Goal: Information Seeking & Learning: Learn about a topic

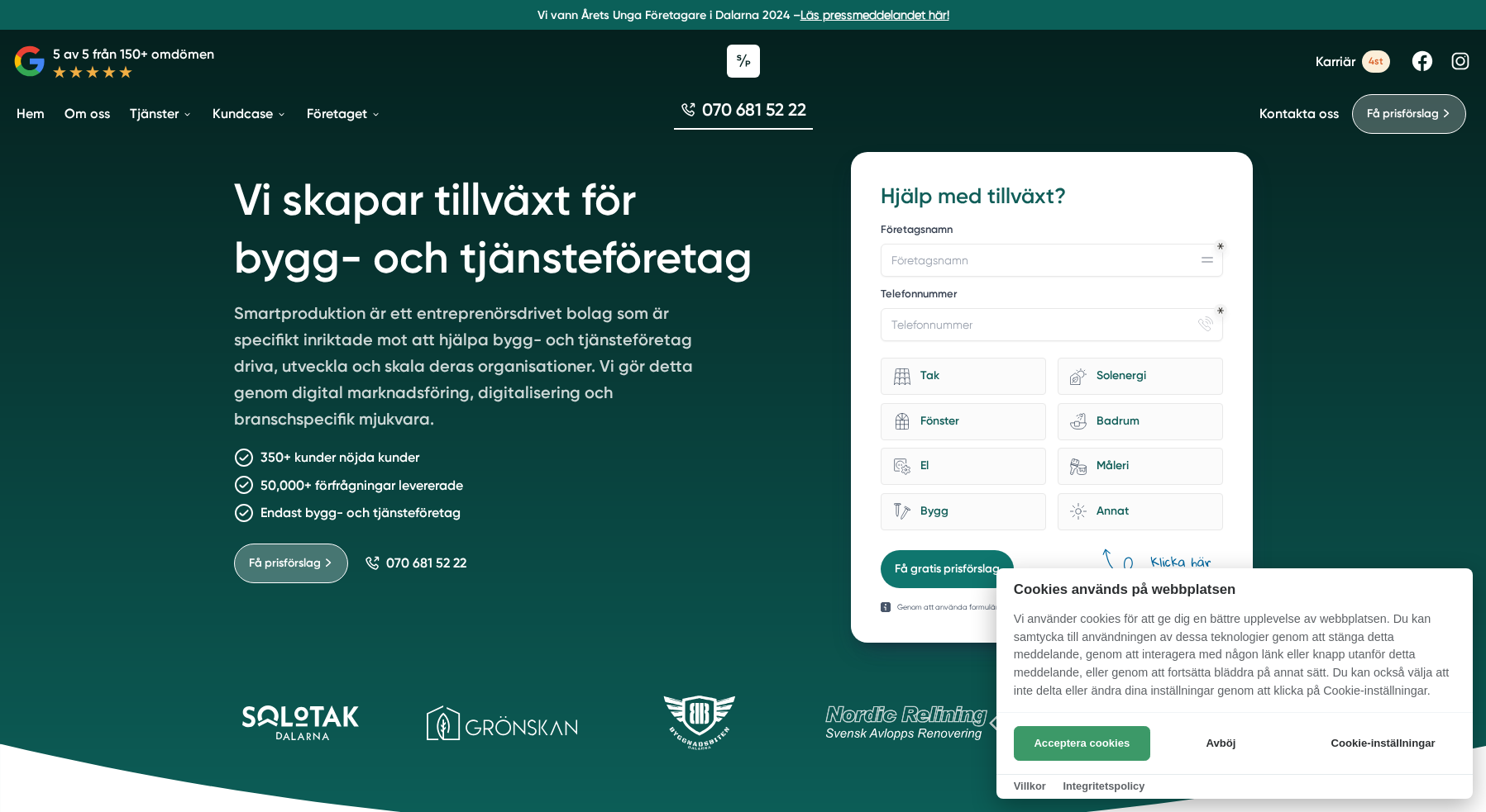
click at [1120, 734] on button "Acceptera cookies" at bounding box center [1082, 743] width 136 height 35
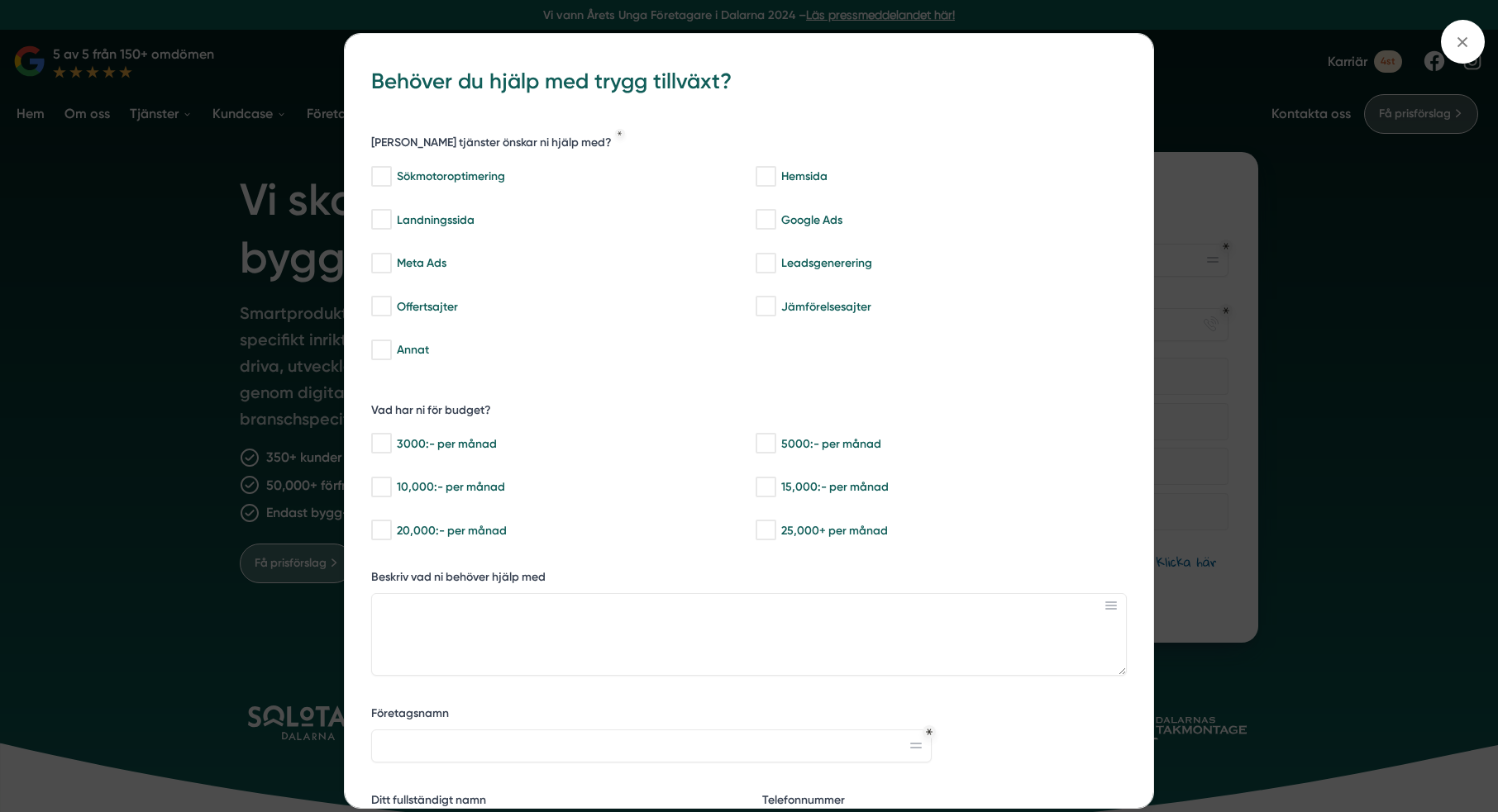
click at [1245, 222] on div "bbc9b822-b2c6-488a-ab3e-9a2d59e49c7c Behöver du hjälp med trygg tillväxt? Vilka…" at bounding box center [749, 406] width 1498 height 812
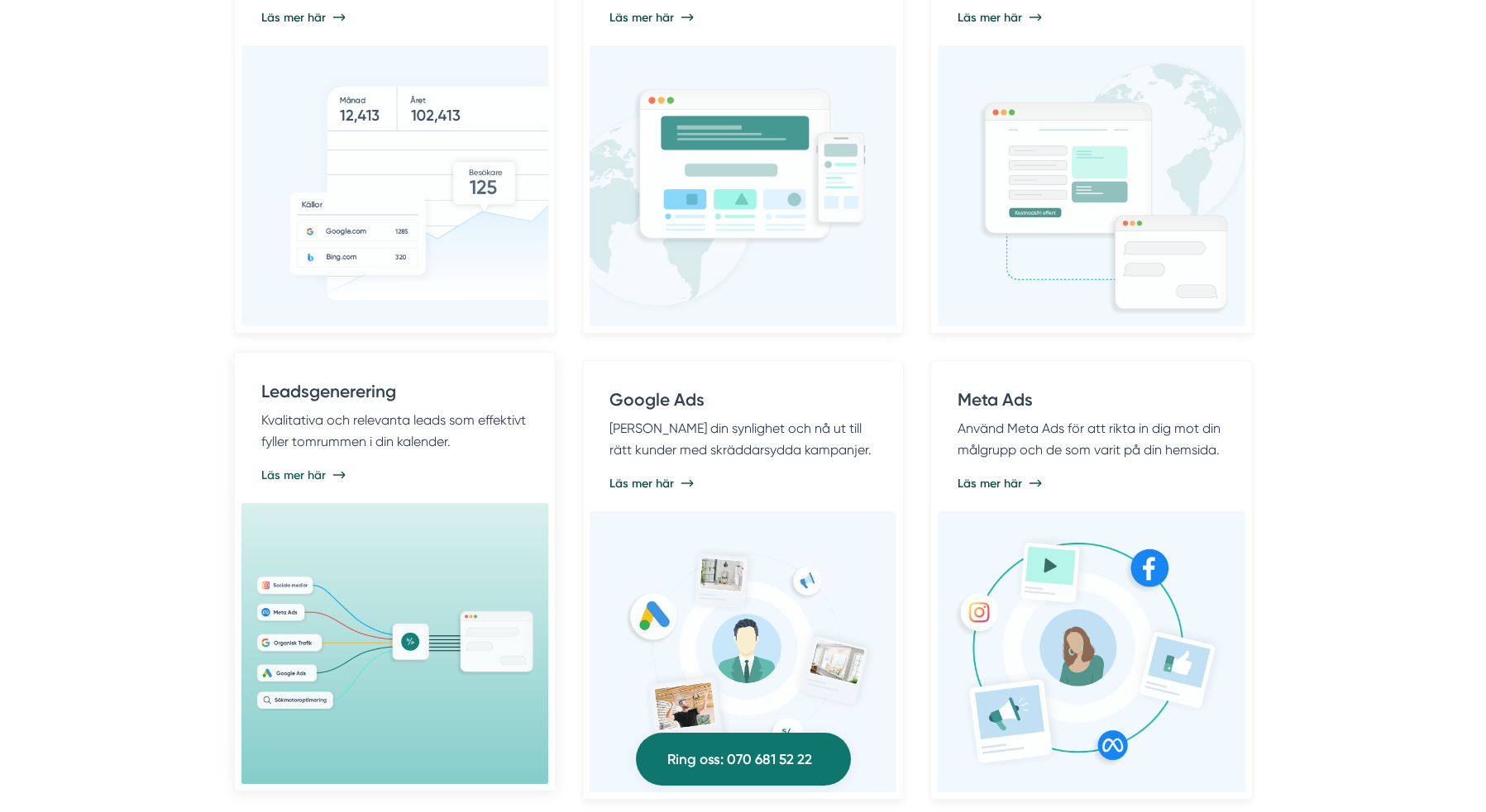
scroll to position [1186, 0]
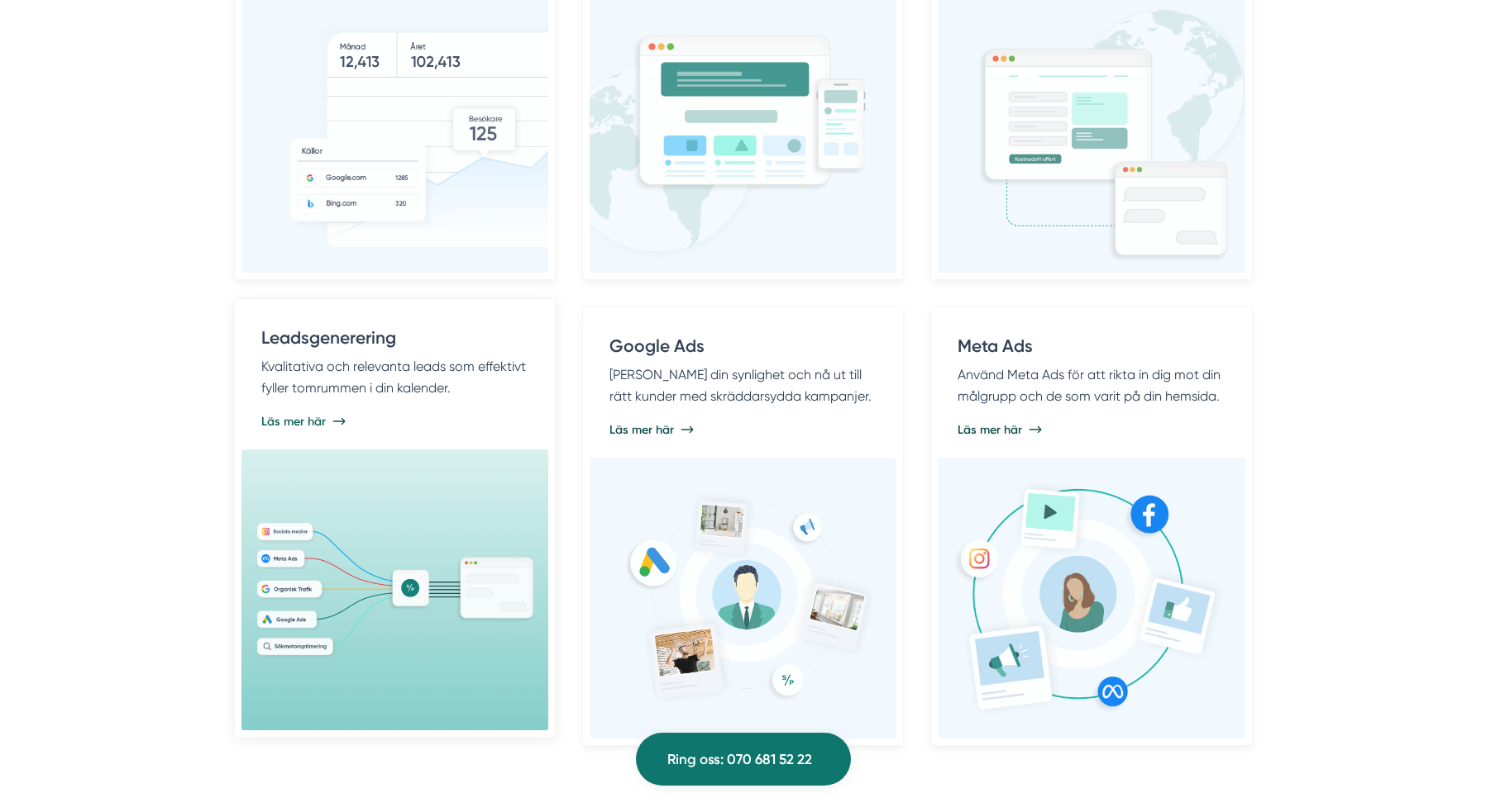
click at [358, 356] on p "Kvalitativa och relevanta leads som effektivt fyller tomrummen i din kalender." at bounding box center [395, 377] width 267 height 42
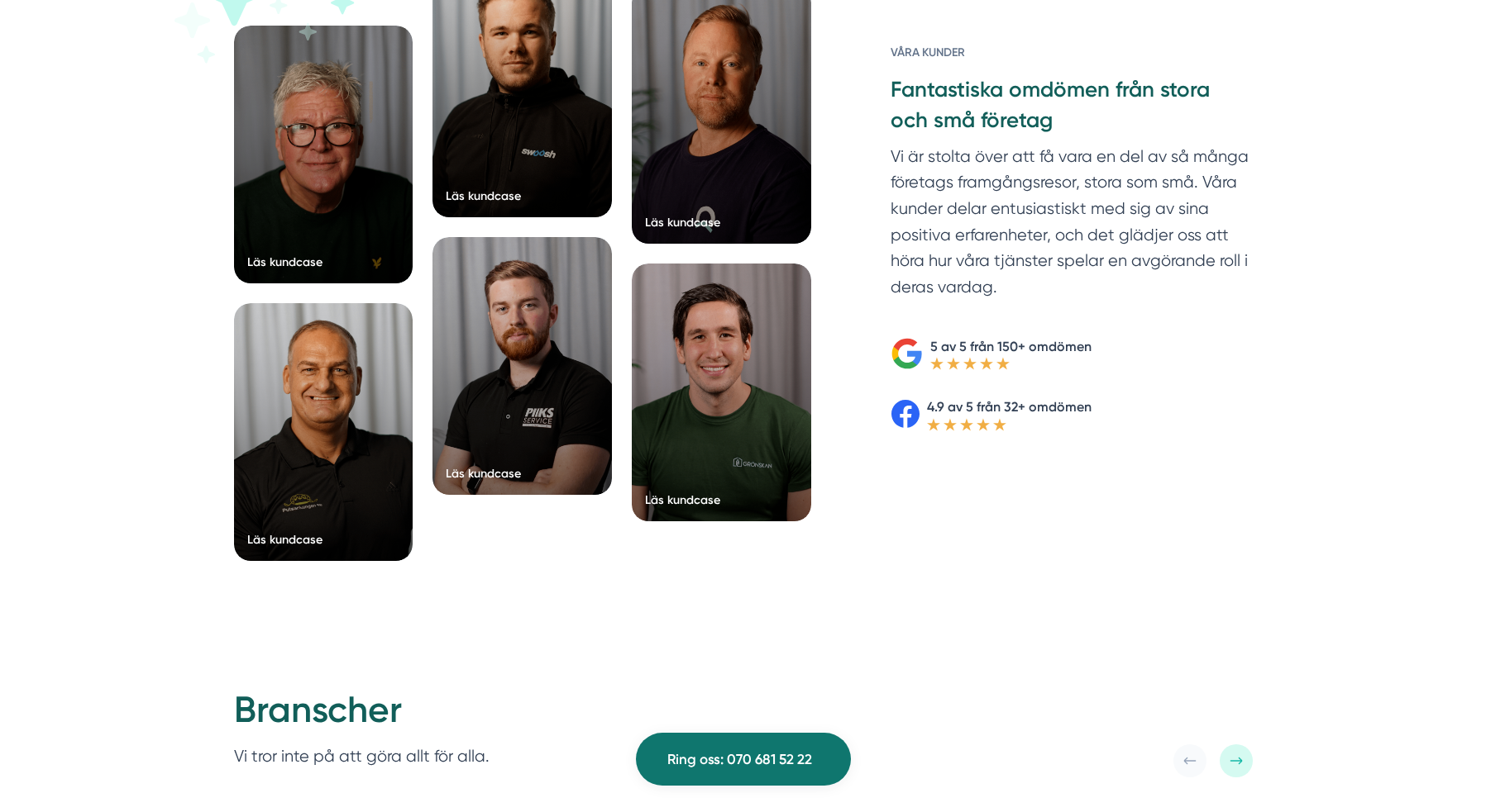
scroll to position [0, 0]
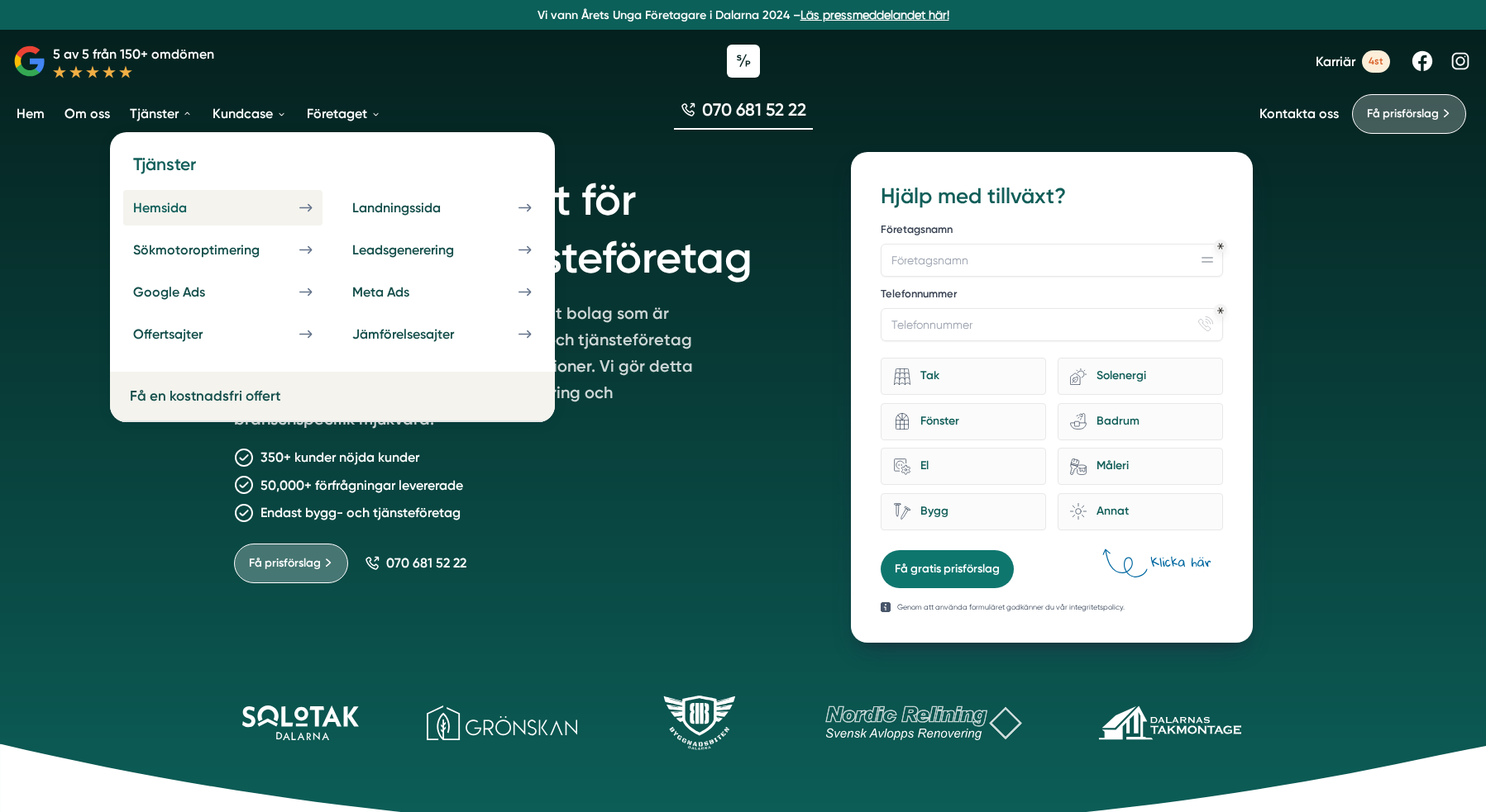
click at [177, 209] on div "Hemsida" at bounding box center [179, 208] width 94 height 16
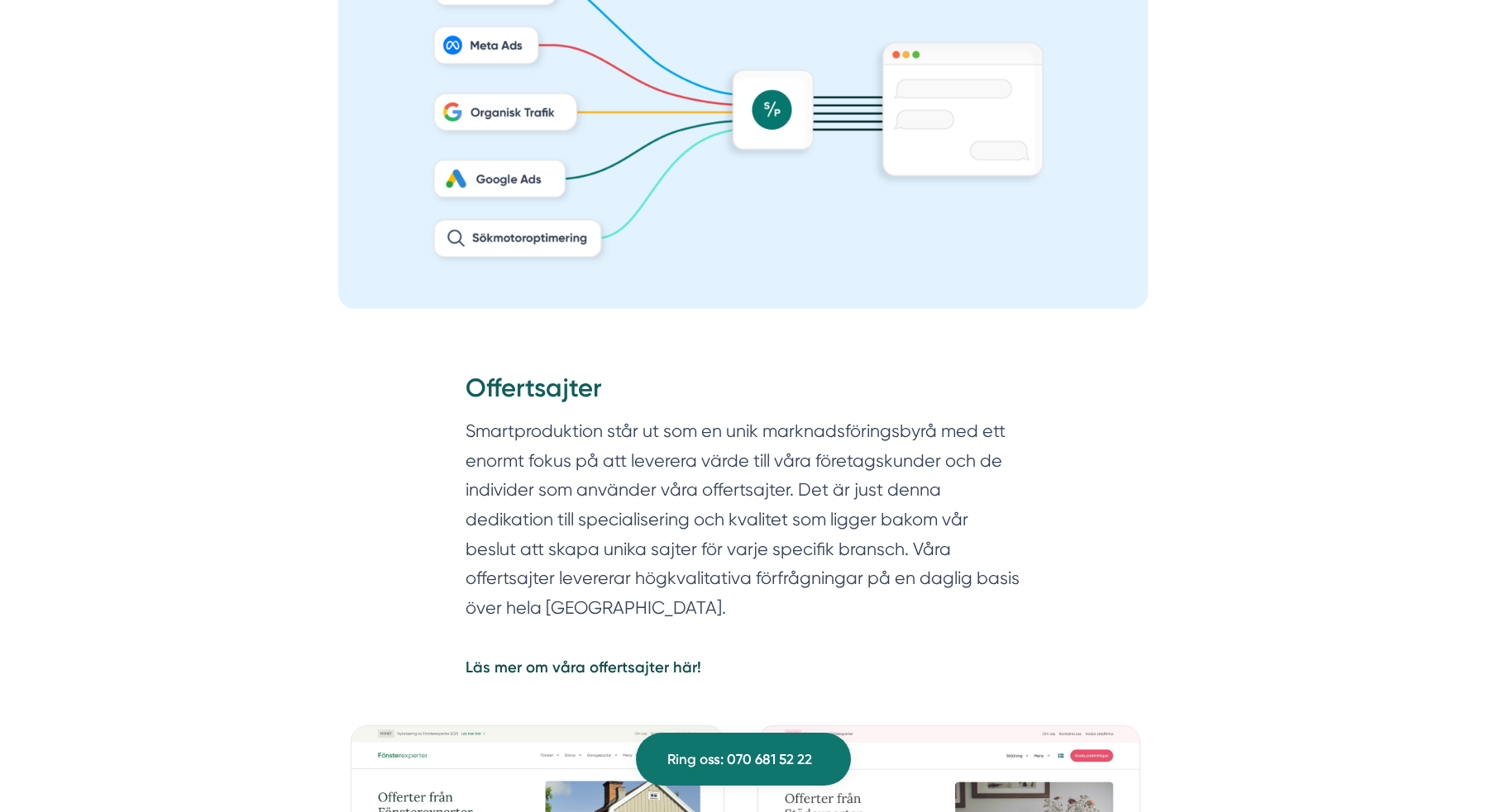
scroll to position [1549, 0]
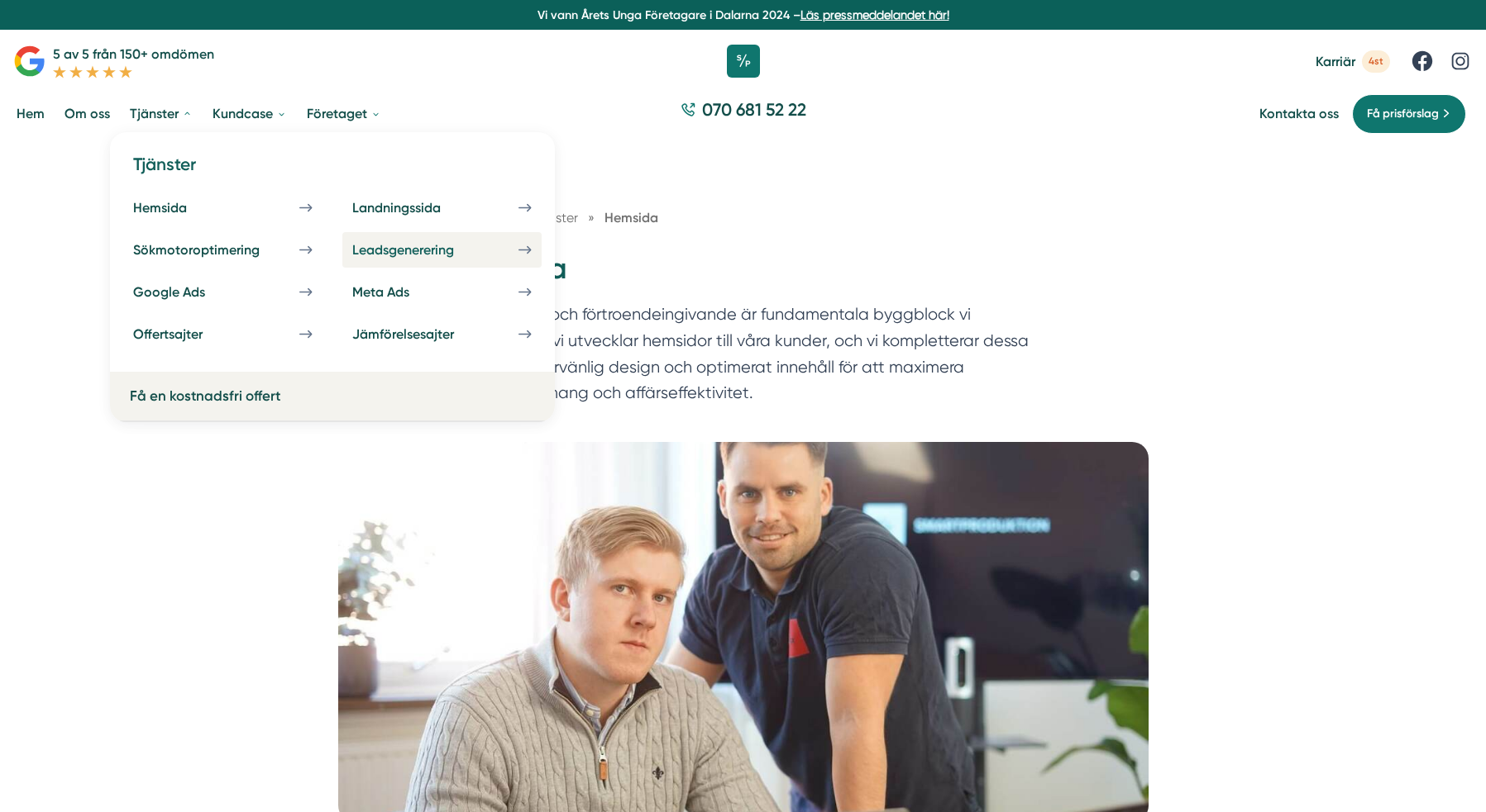
click at [417, 255] on div "Leadsgenerering" at bounding box center [423, 249] width 142 height 16
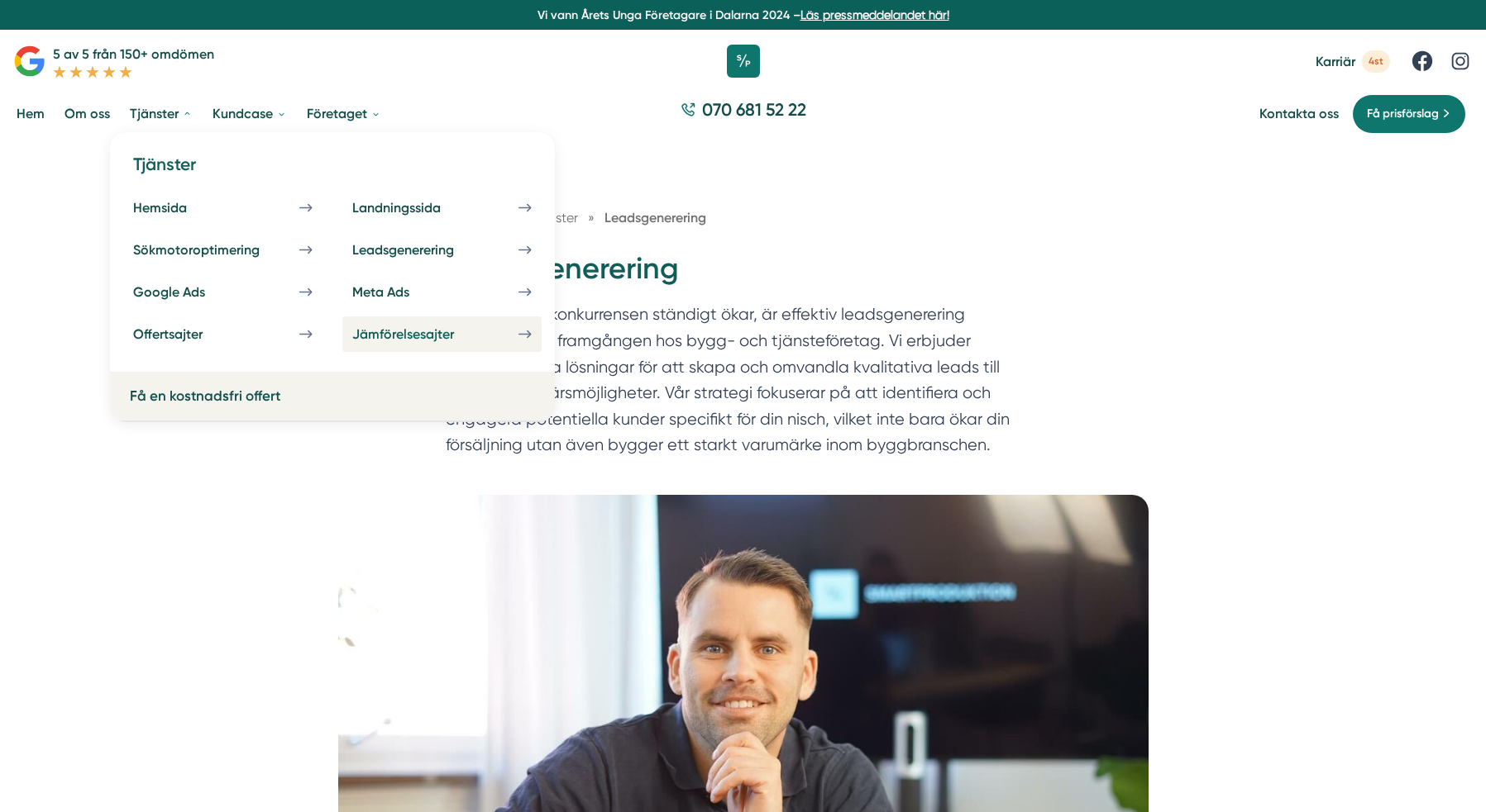
click at [413, 334] on div "Jämförelsesajter" at bounding box center [423, 334] width 142 height 16
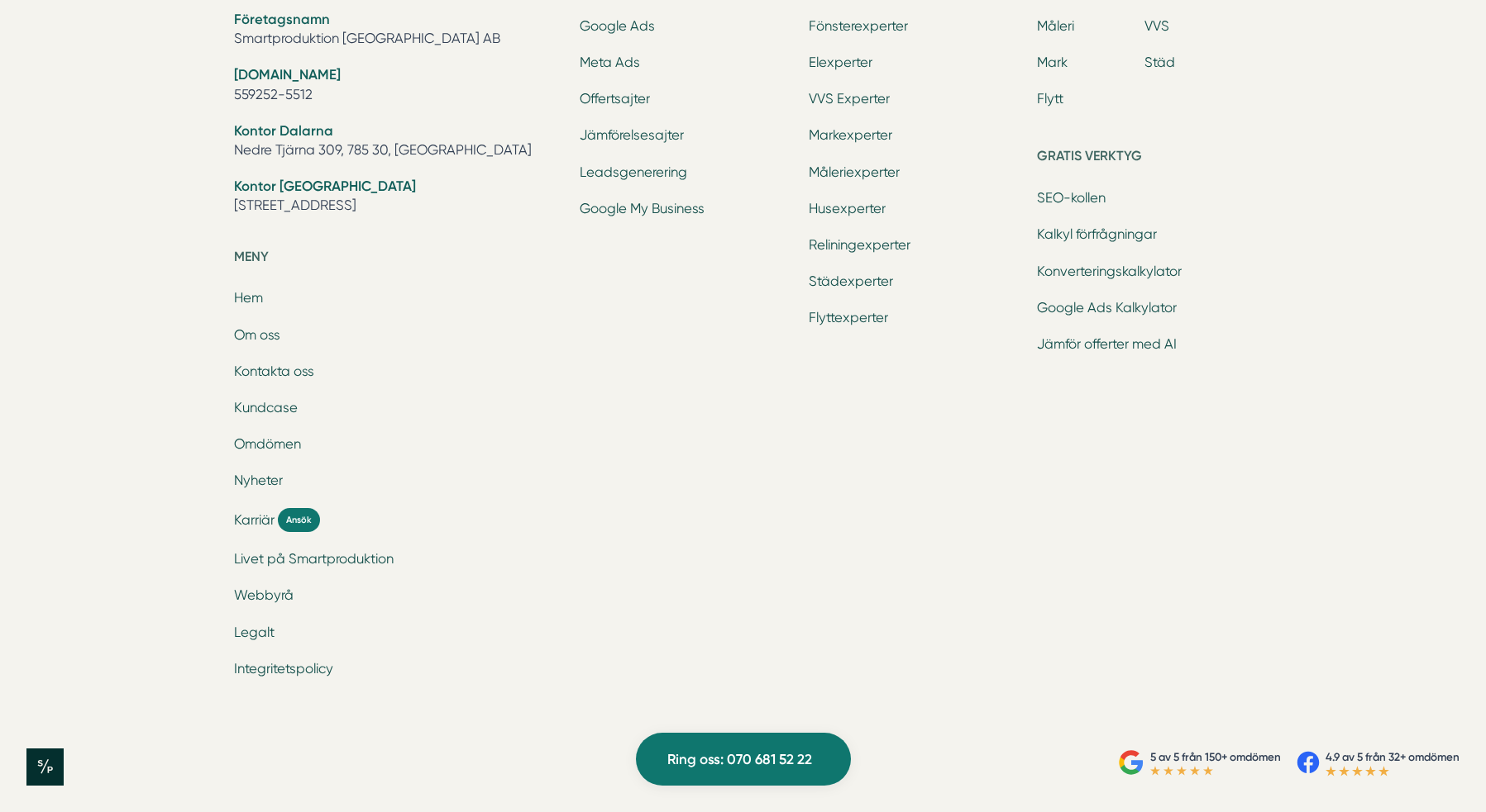
scroll to position [4210, 0]
click at [266, 602] on link "Webbyrå" at bounding box center [264, 595] width 60 height 16
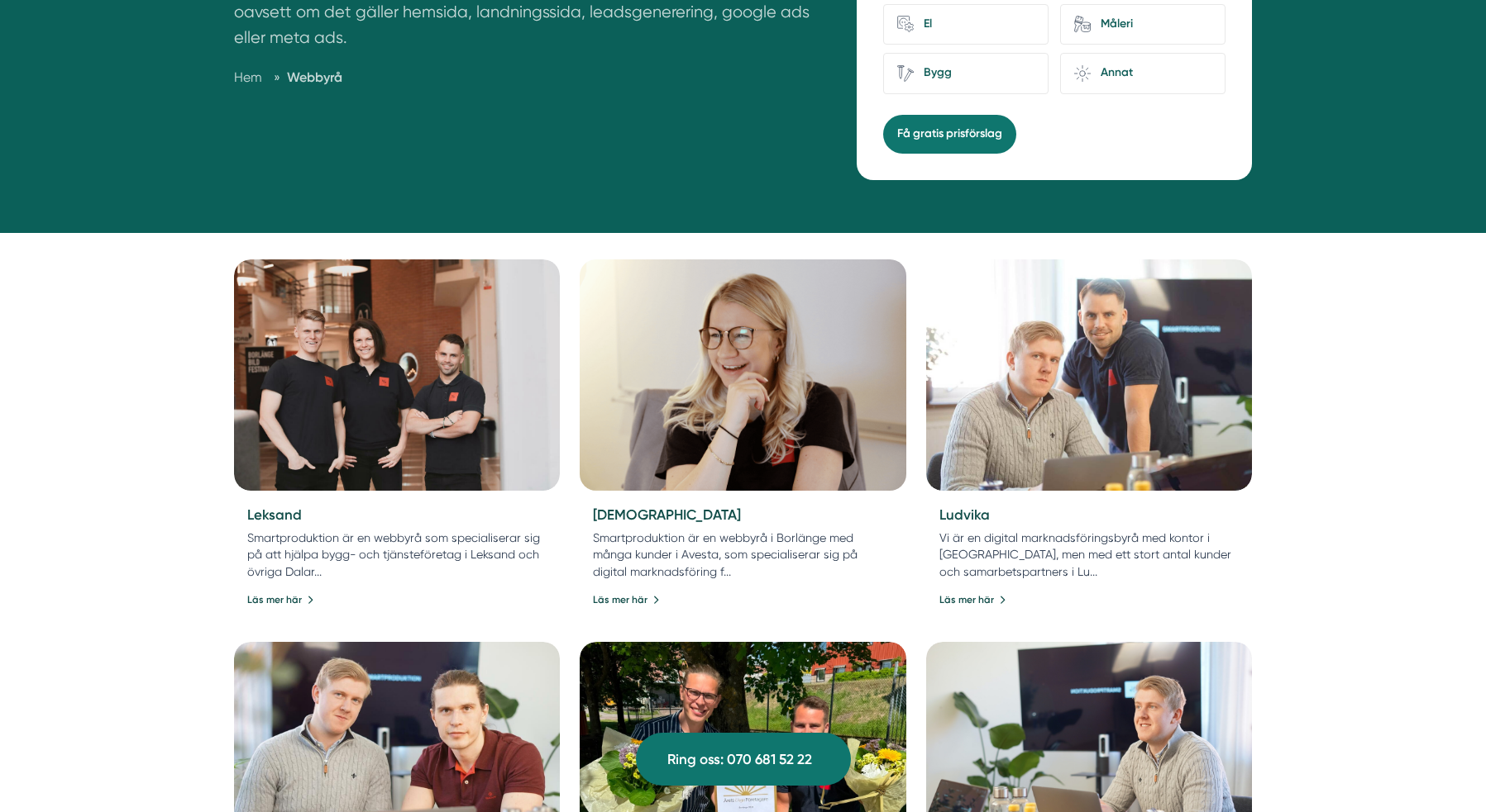
scroll to position [702, 0]
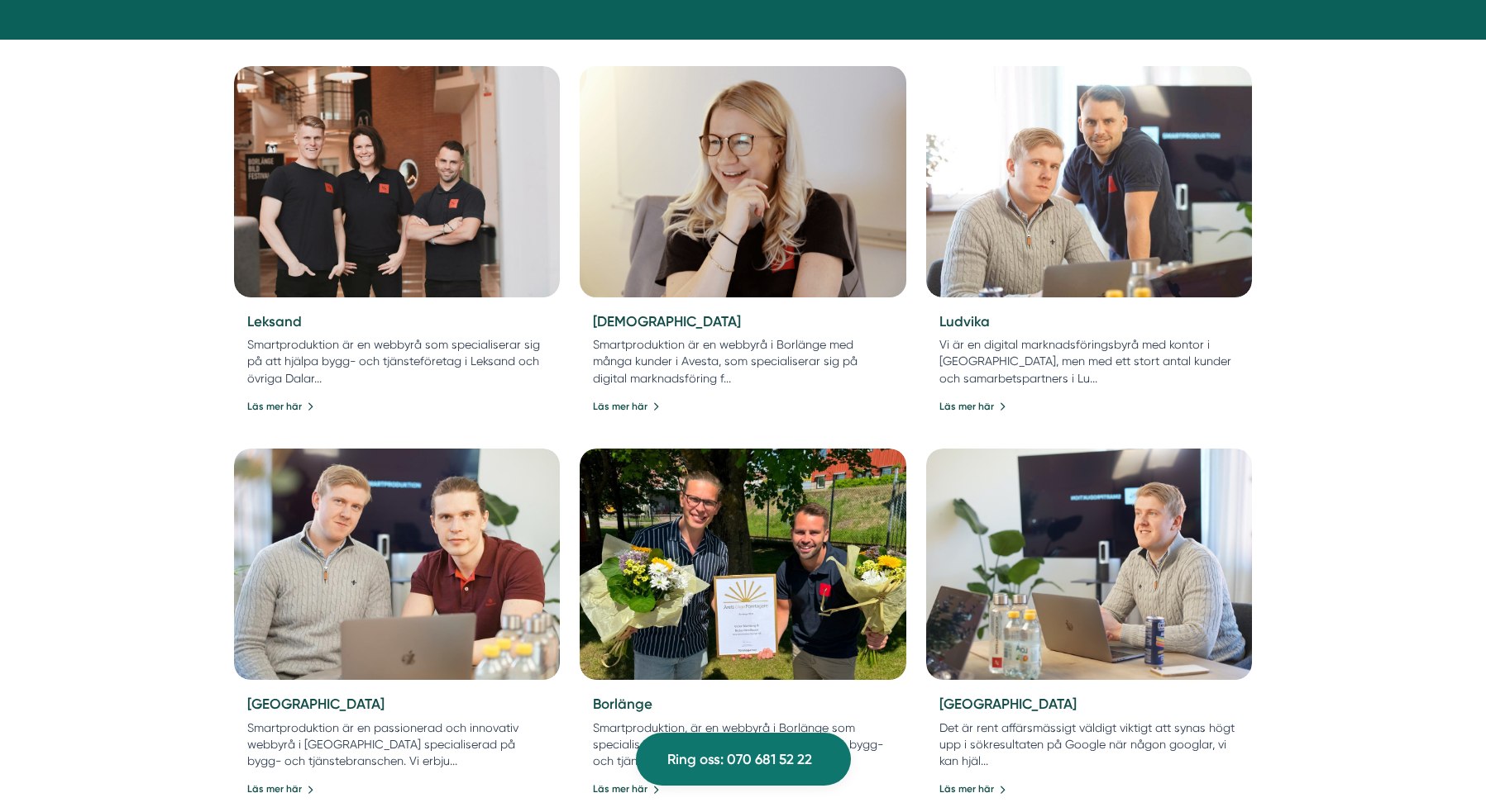
click at [682, 242] on img at bounding box center [743, 181] width 342 height 243
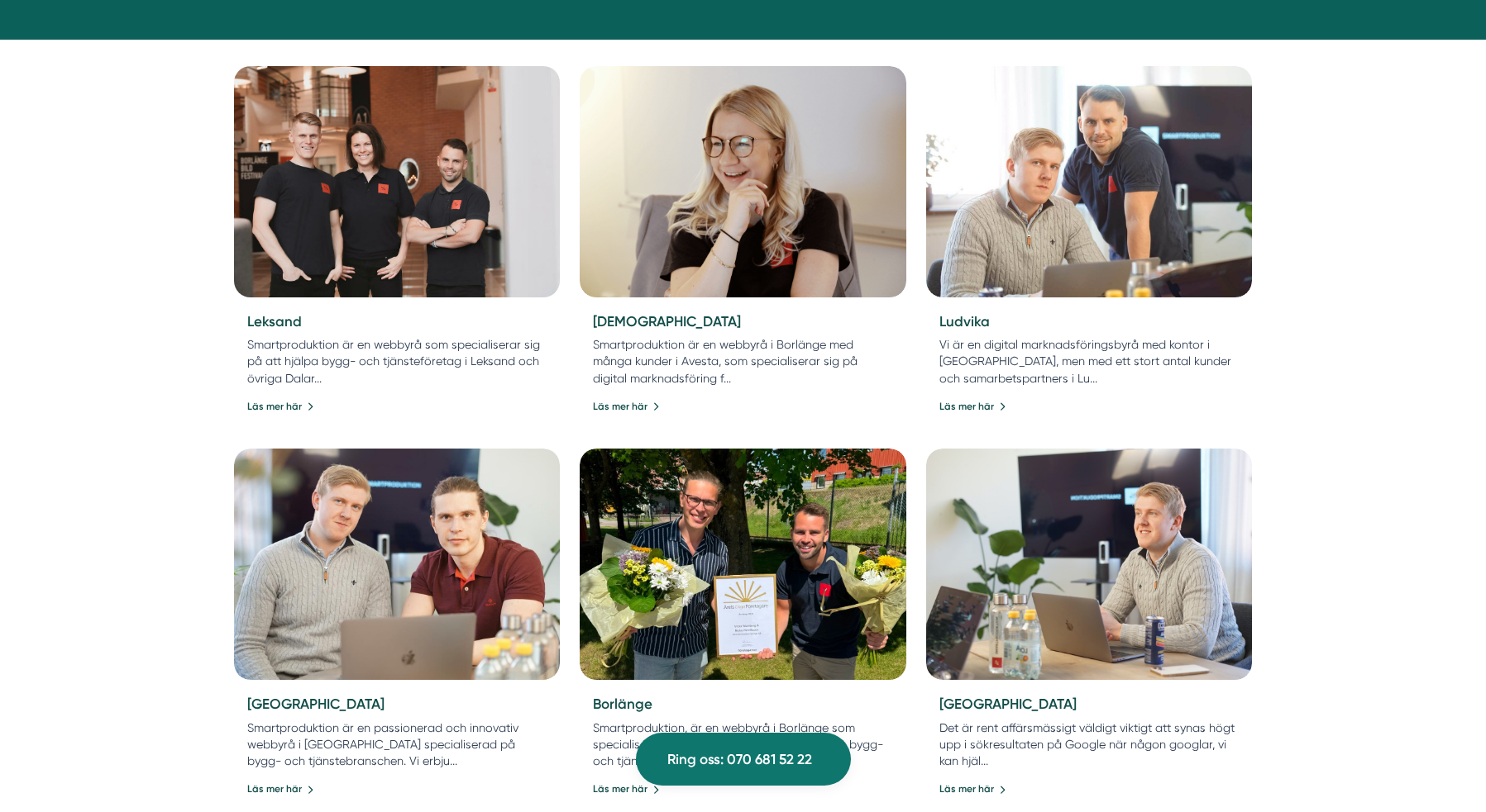
click at [387, 220] on img at bounding box center [397, 181] width 342 height 243
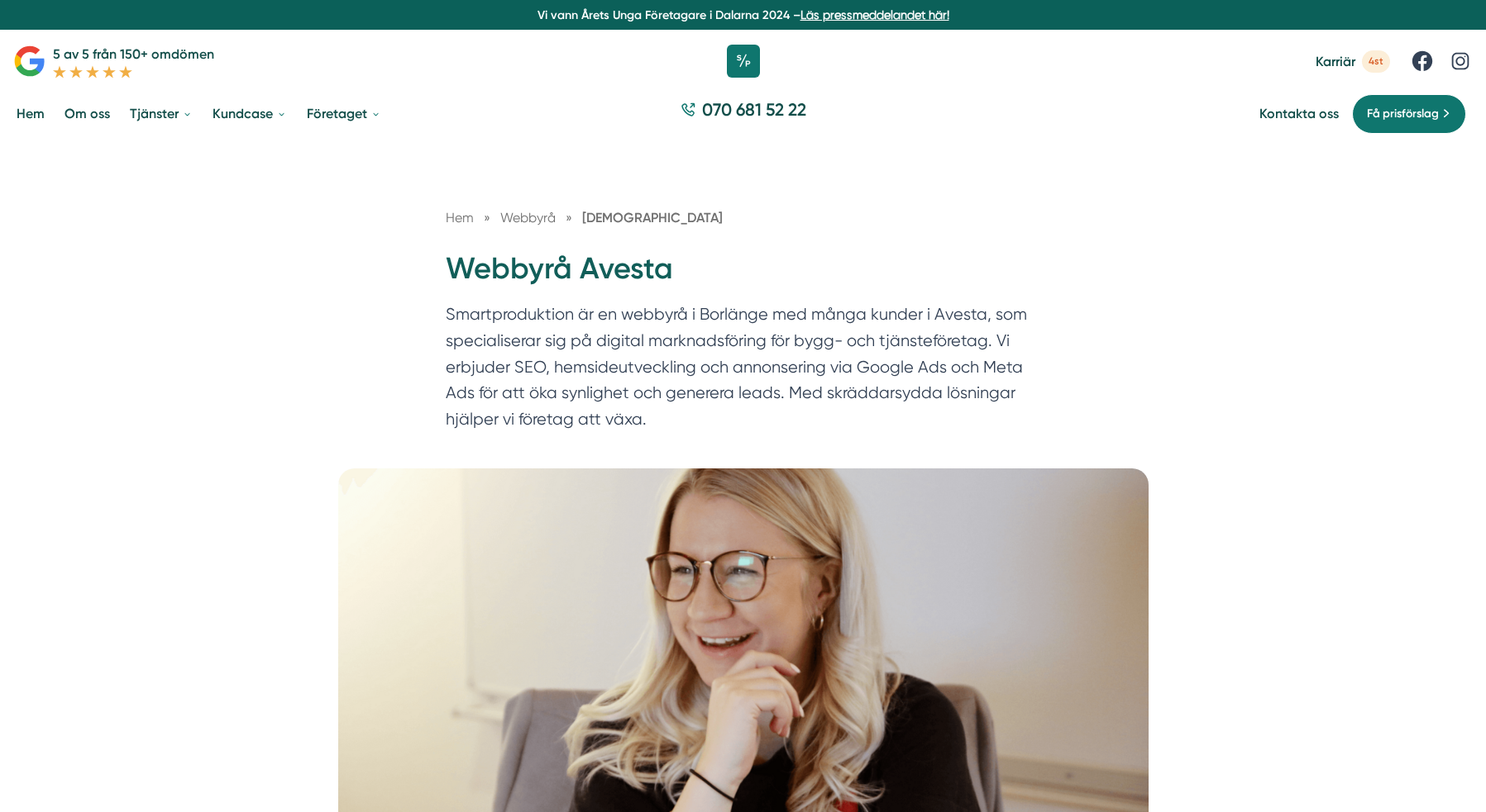
scroll to position [22, 0]
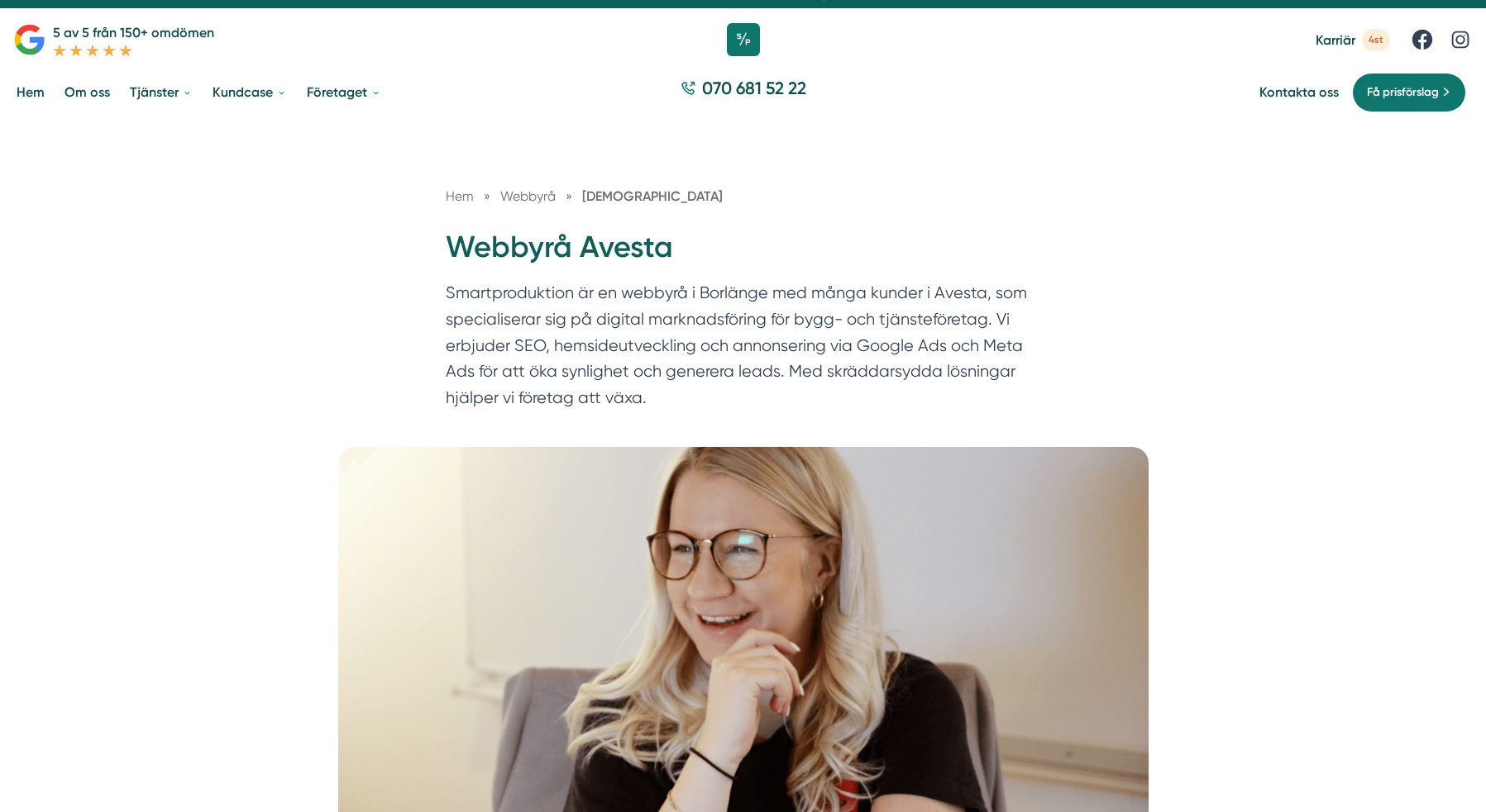
click at [554, 249] on h1 "Webbyrå Avesta" at bounding box center [743, 254] width 595 height 54
copy div "Webbyrå Avesta"
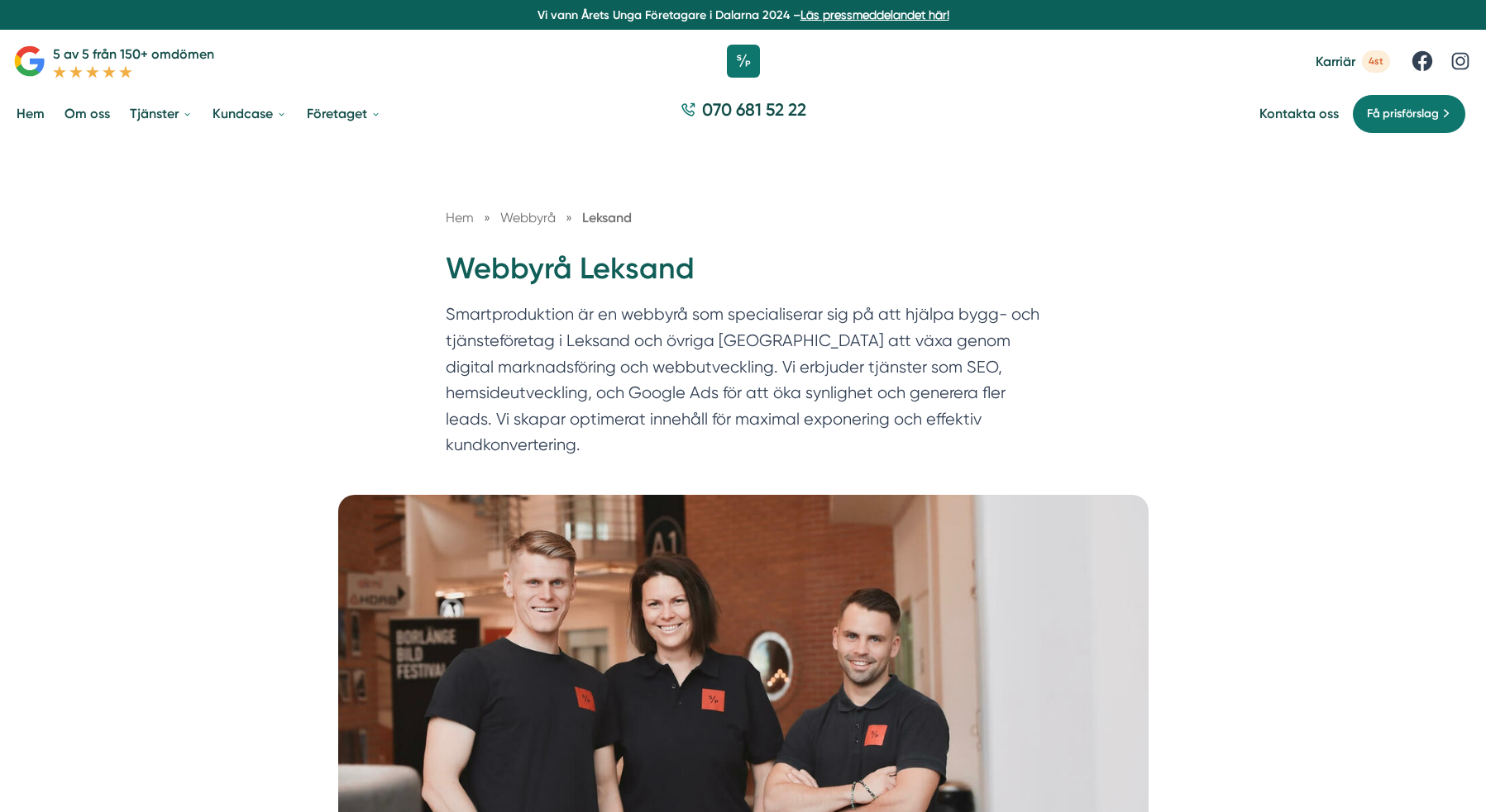
click at [494, 98] on div "070 681 52 22" at bounding box center [743, 113] width 1486 height 56
click at [1330, 65] on span "Karriär" at bounding box center [1336, 61] width 40 height 16
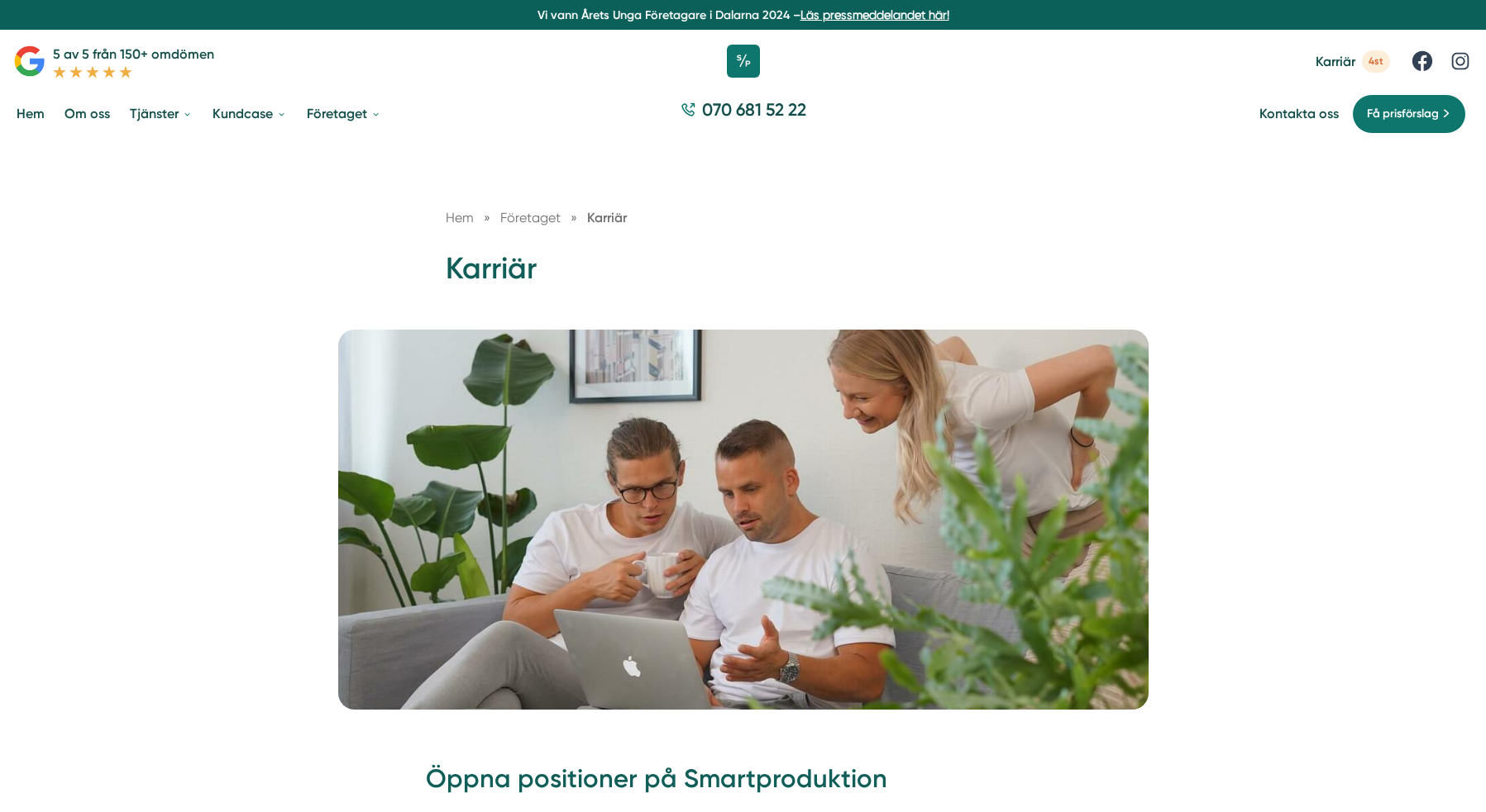
click at [876, 17] on link "Läs pressmeddelandet här!" at bounding box center [875, 15] width 149 height 13
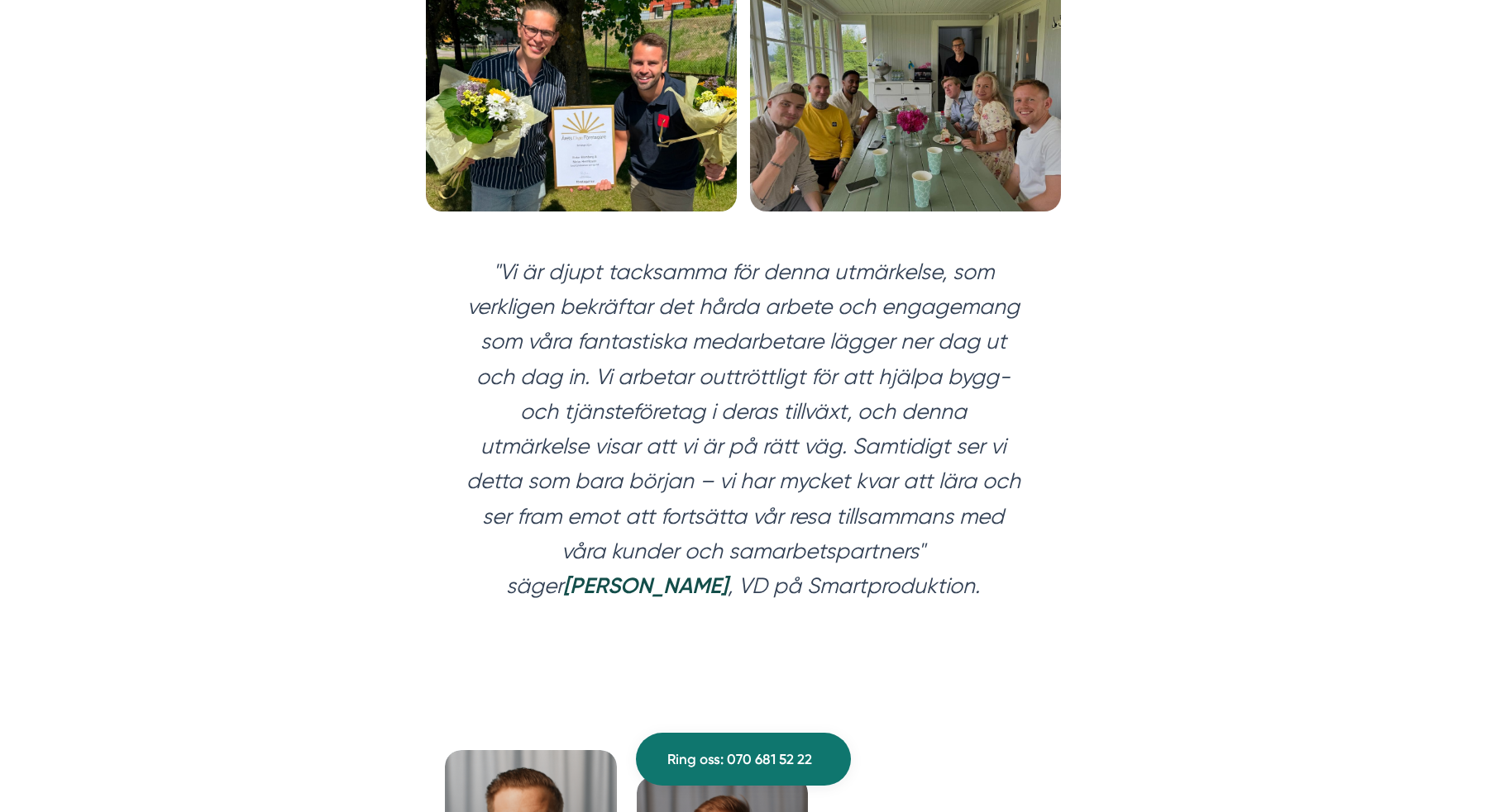
scroll to position [2395, 0]
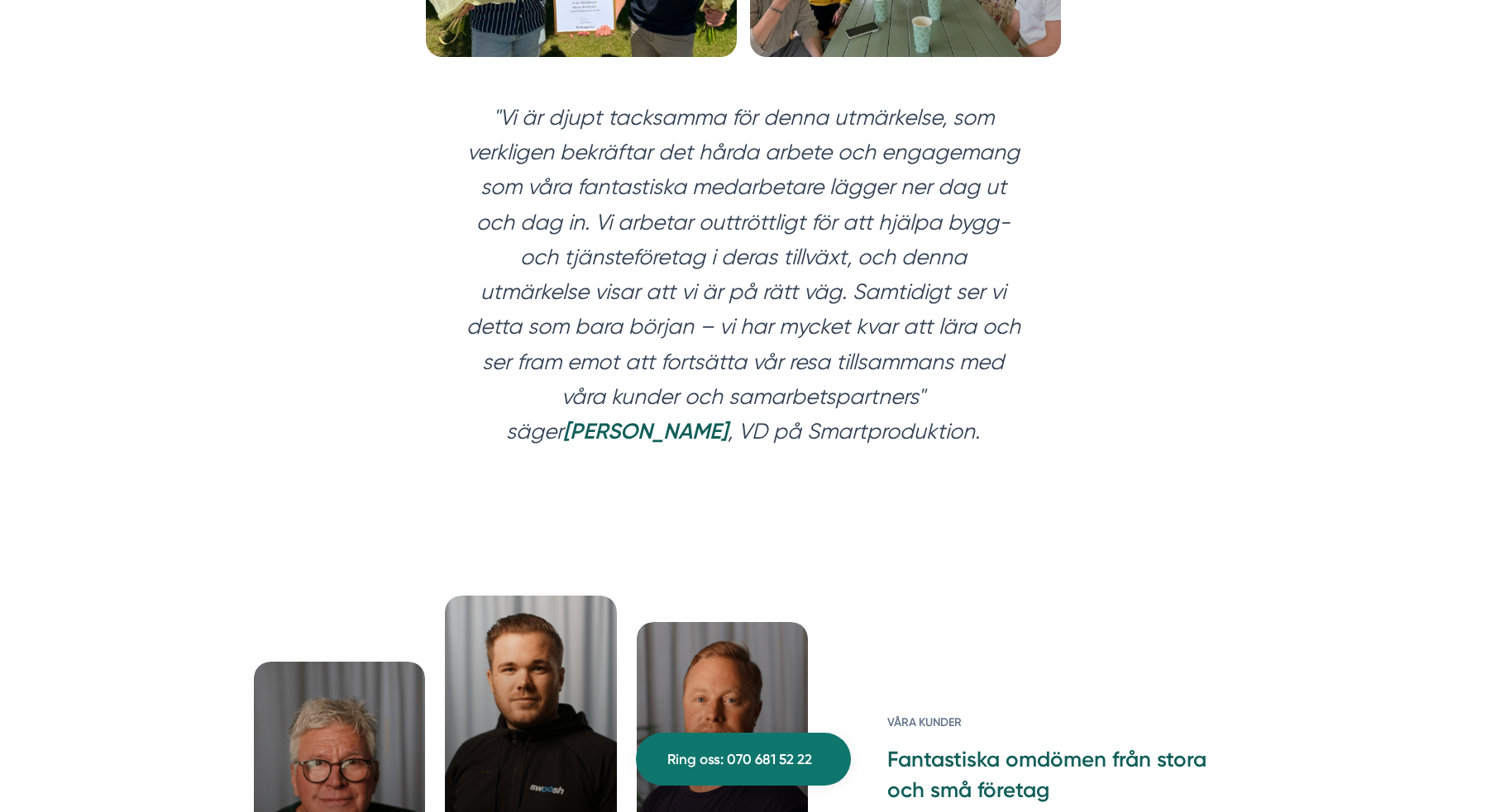
click at [626, 418] on strong "[PERSON_NAME]" at bounding box center [645, 431] width 164 height 26
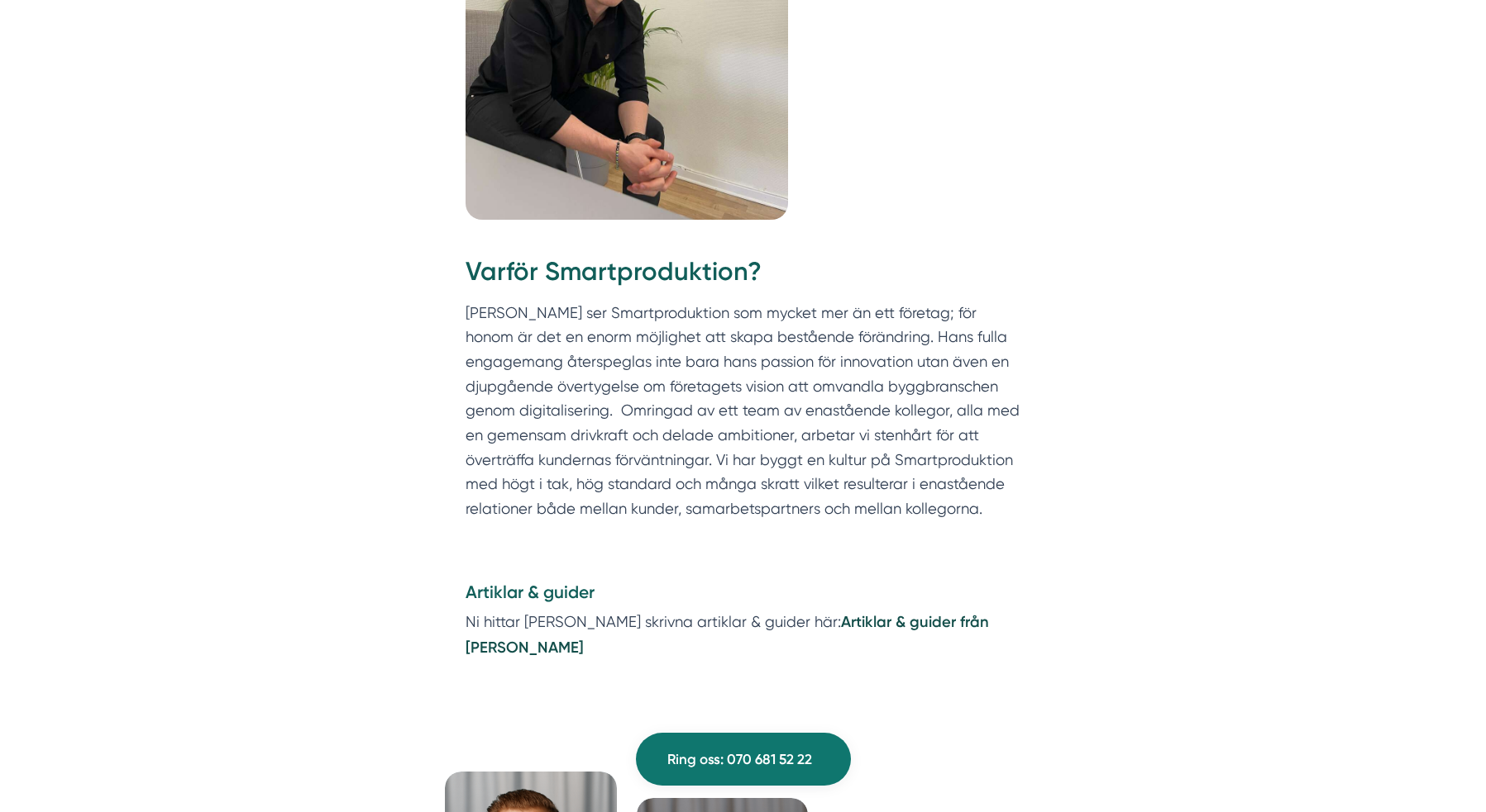
scroll to position [1991, 0]
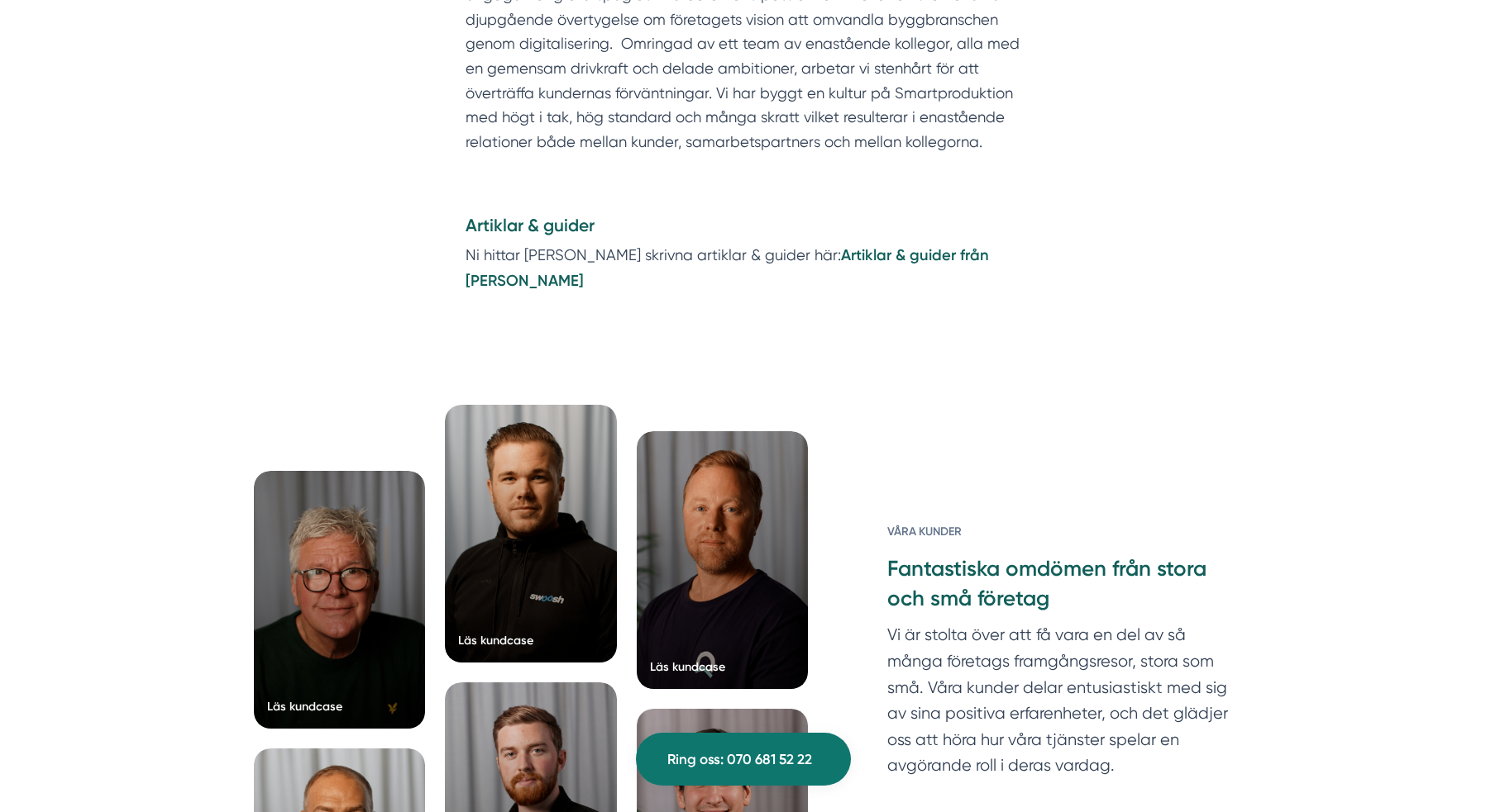
click at [865, 246] on strong "Artiklar & guider från [PERSON_NAME]" at bounding box center [727, 268] width 523 height 43
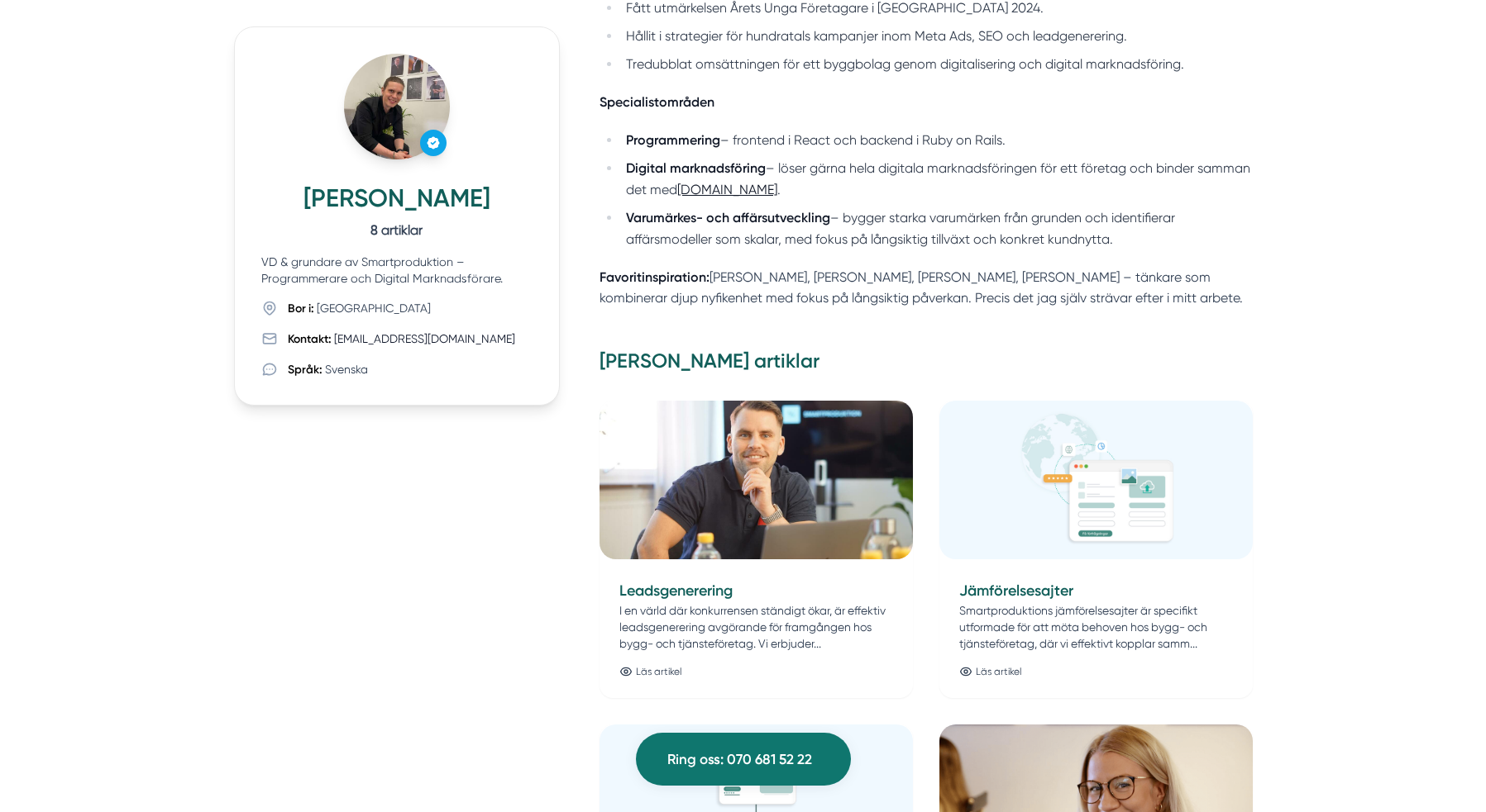
scroll to position [410, 0]
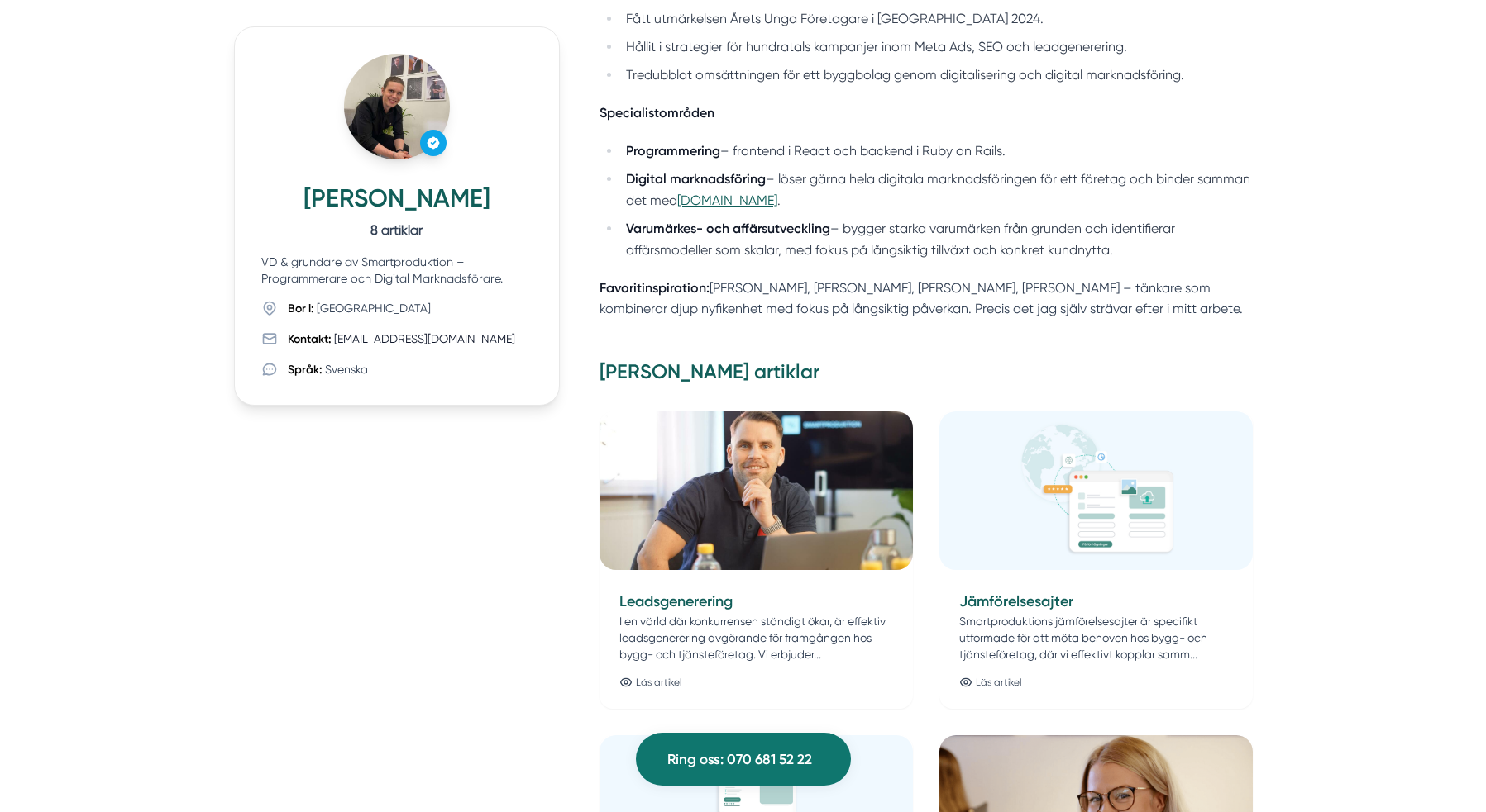
click at [766, 204] on link "smart.nu" at bounding box center [727, 200] width 100 height 16
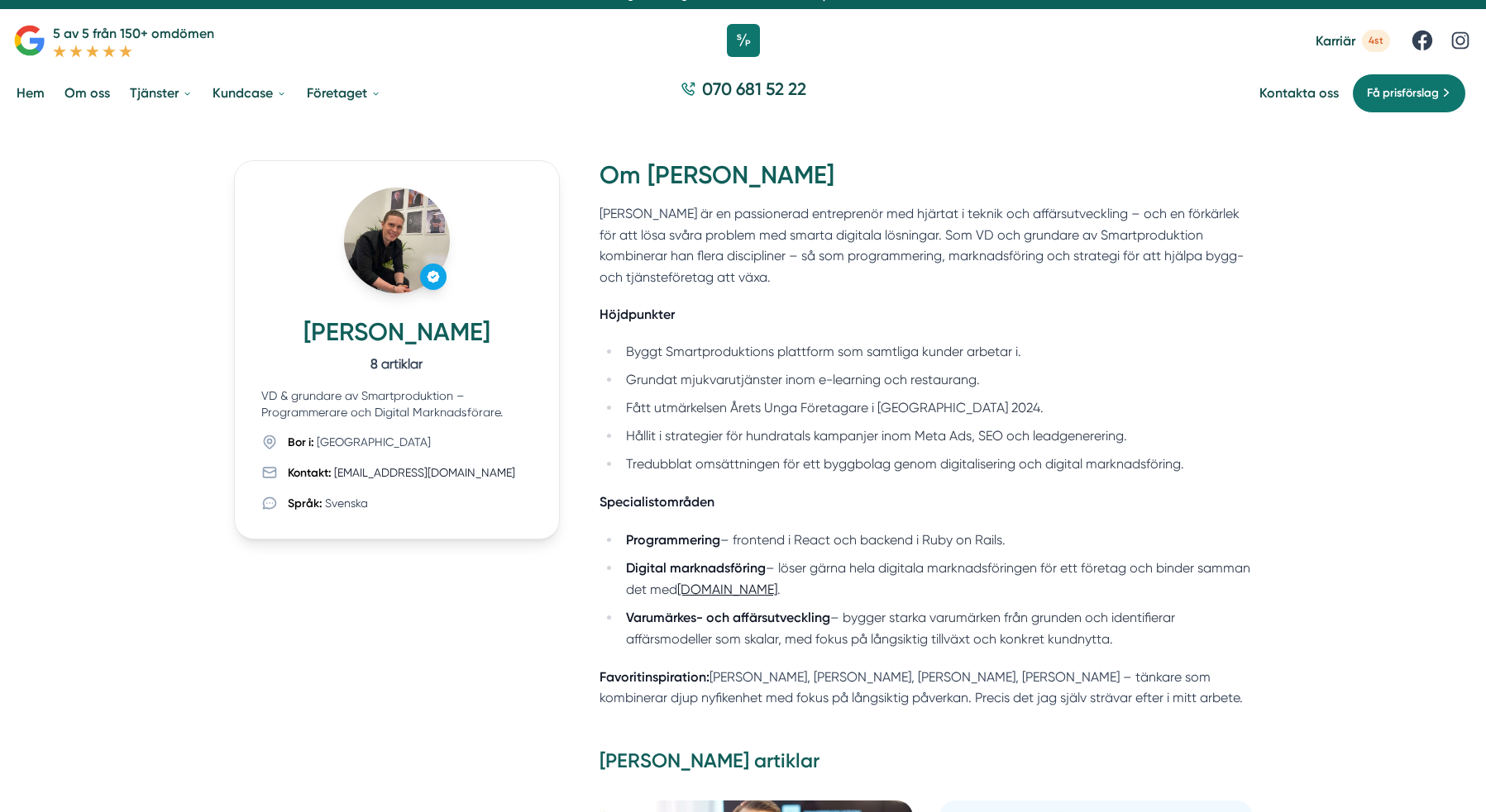
scroll to position [0, 0]
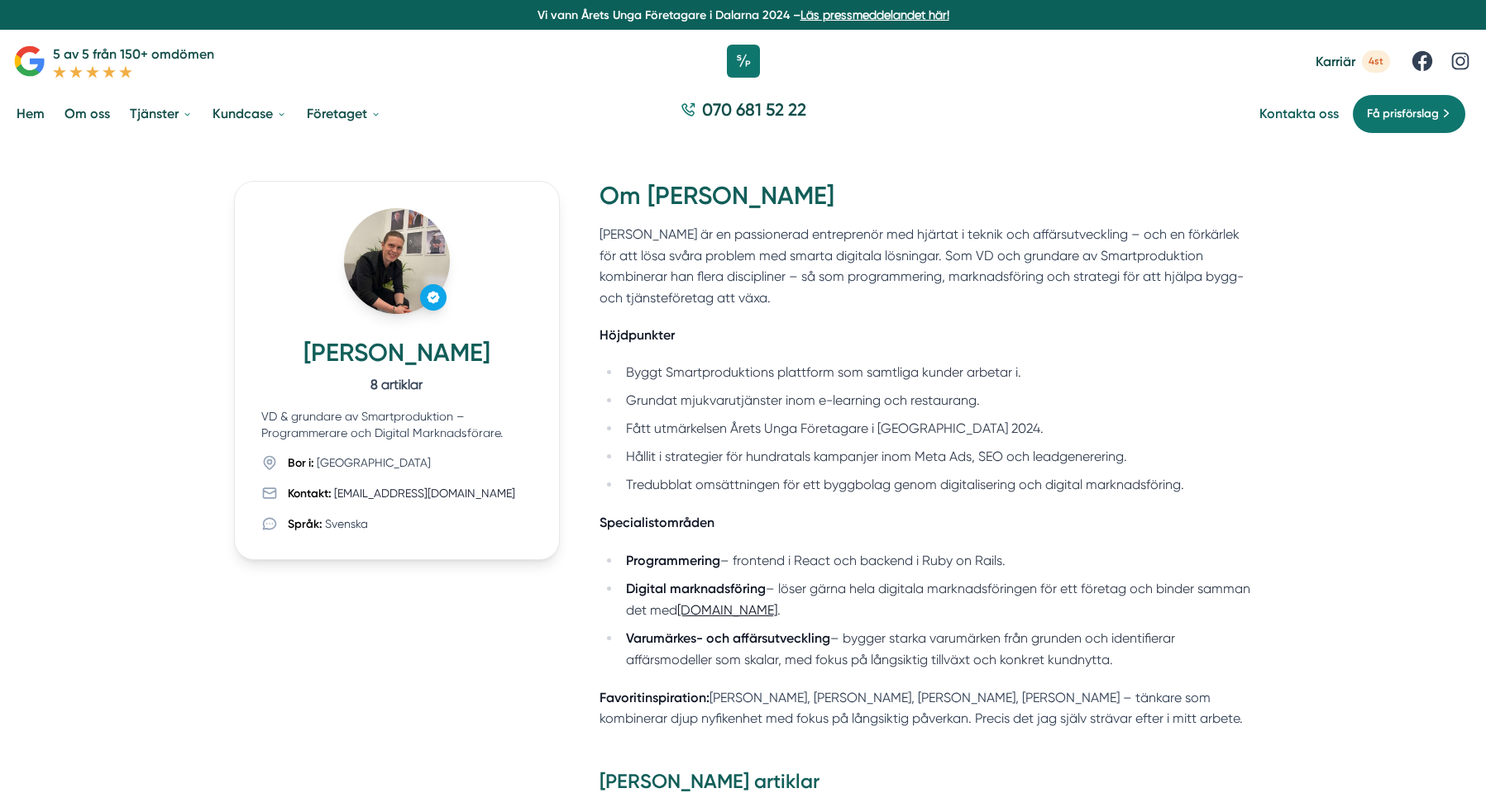
click at [1288, 116] on link "Kontakta oss" at bounding box center [1299, 113] width 79 height 16
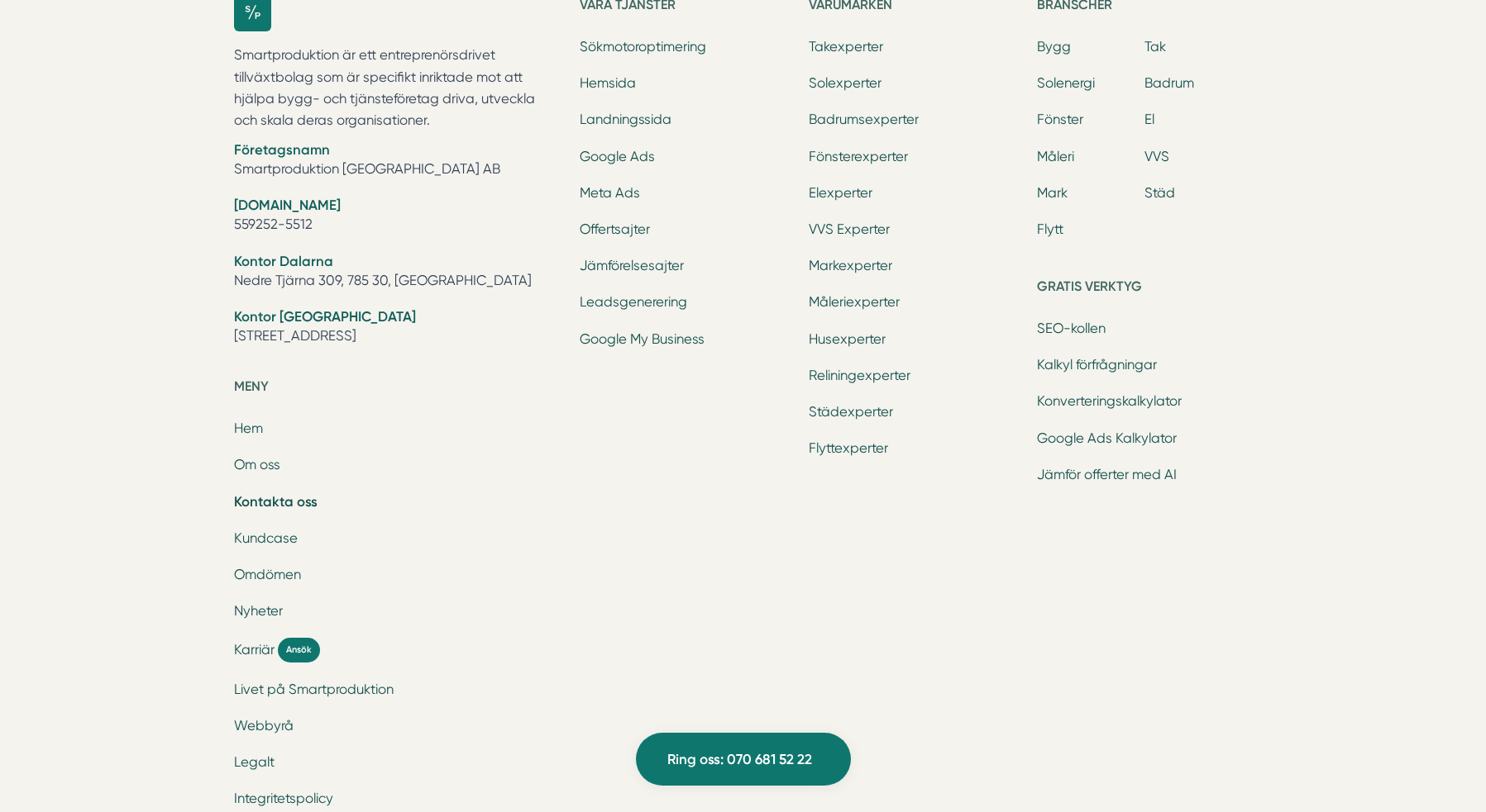
scroll to position [2365, 0]
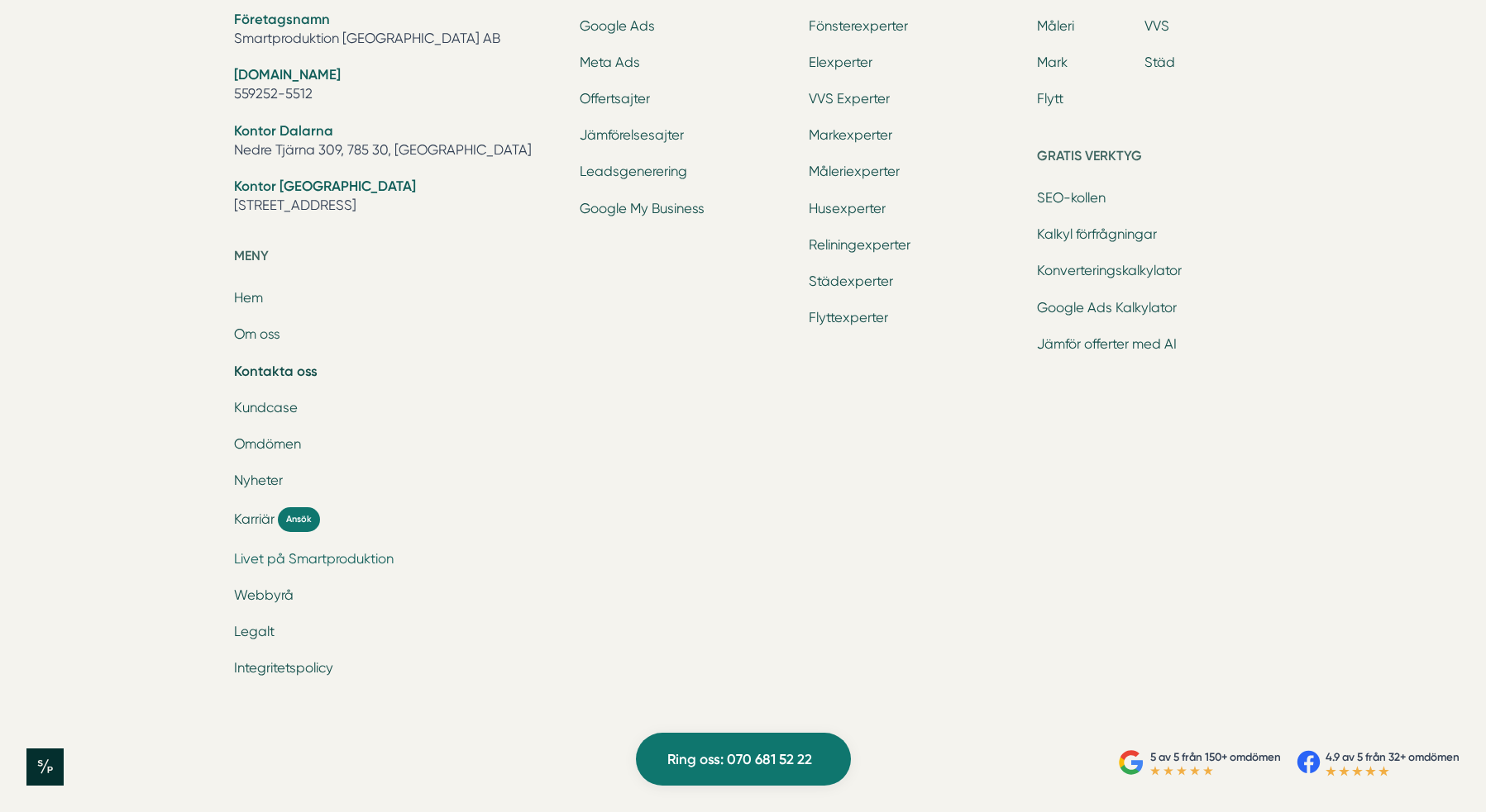
click at [355, 556] on link "Livet på Smartproduktion" at bounding box center [314, 559] width 160 height 16
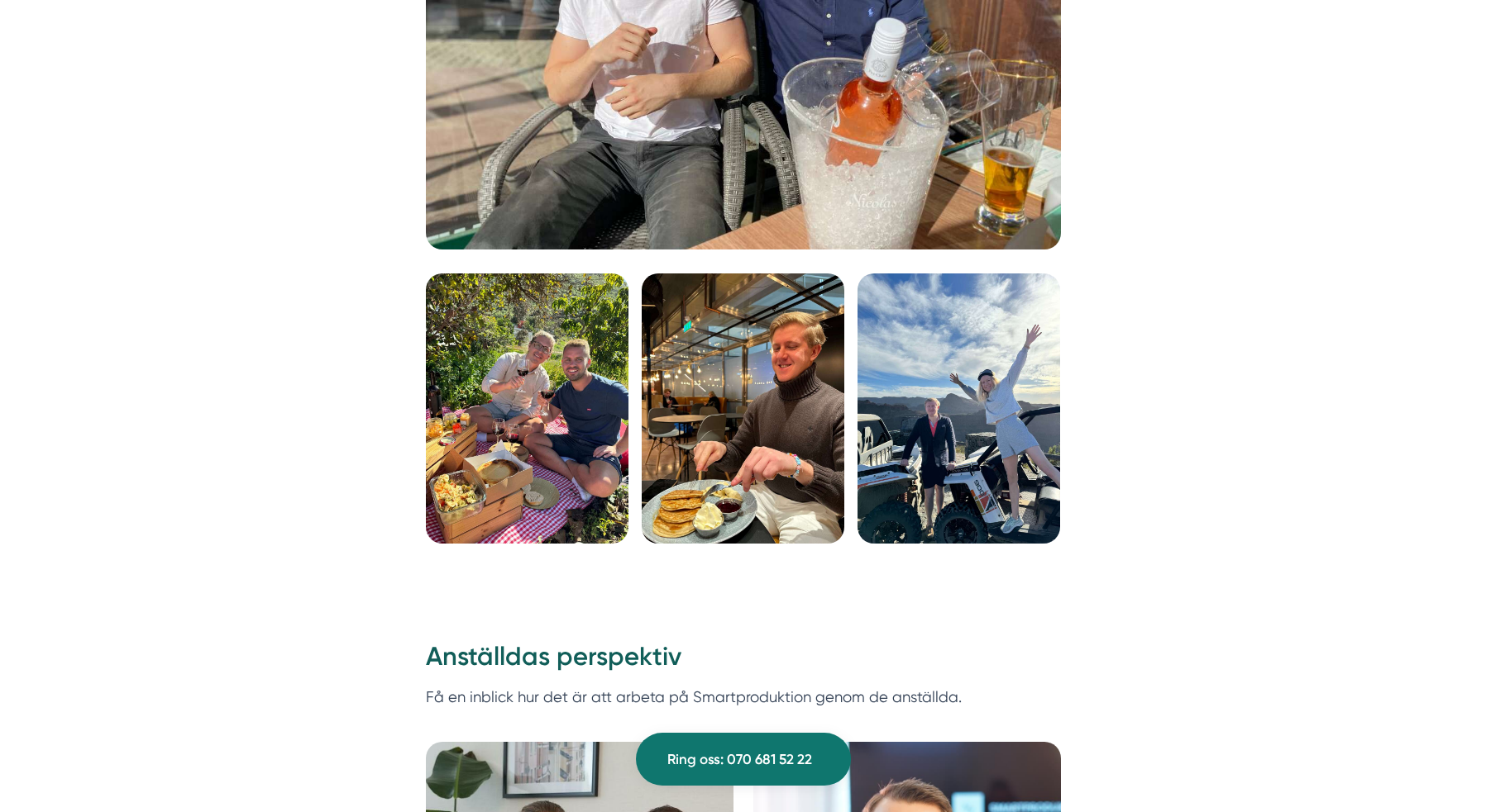
scroll to position [4002, 0]
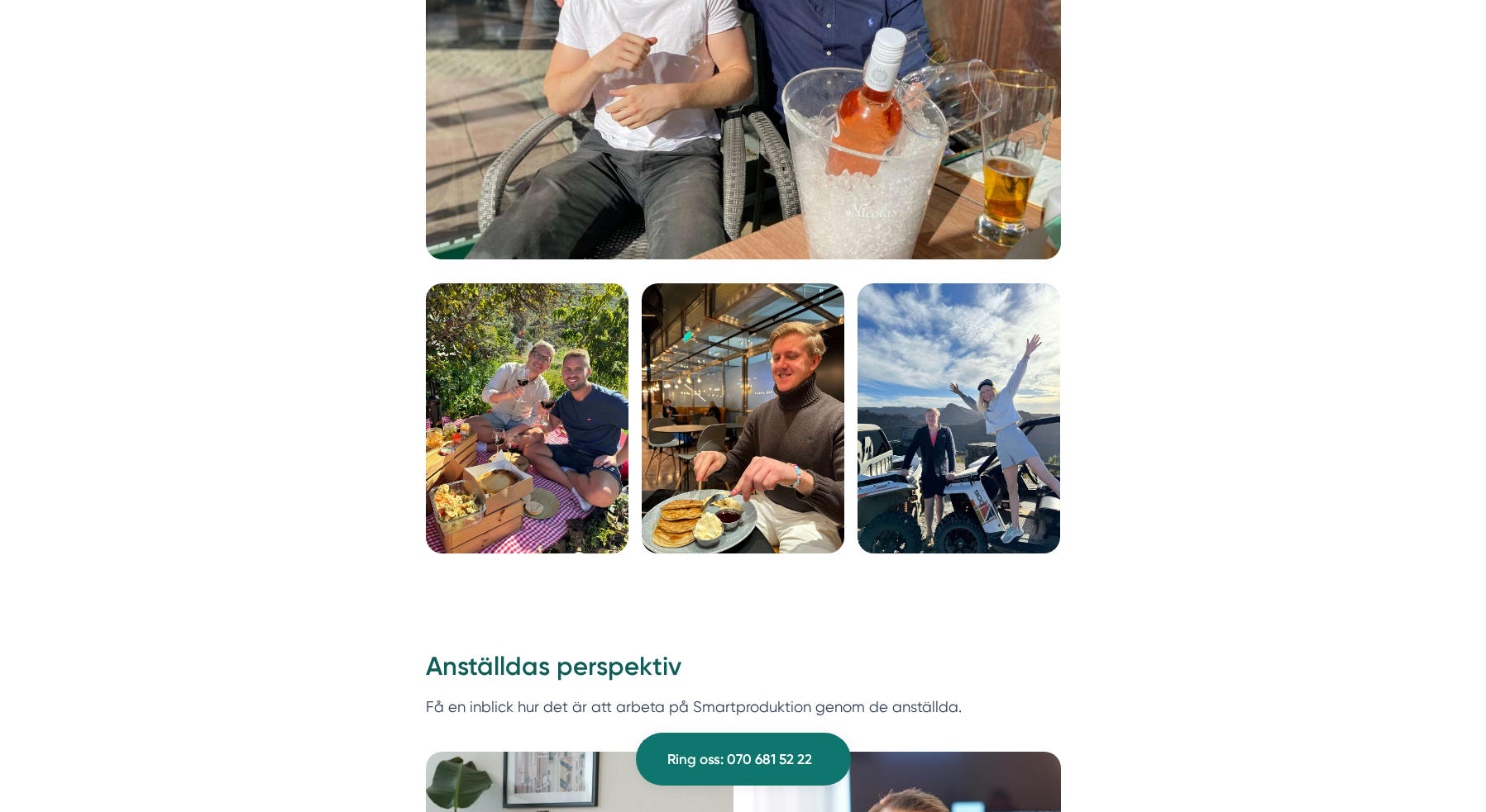
click at [726, 375] on img at bounding box center [743, 418] width 202 height 270
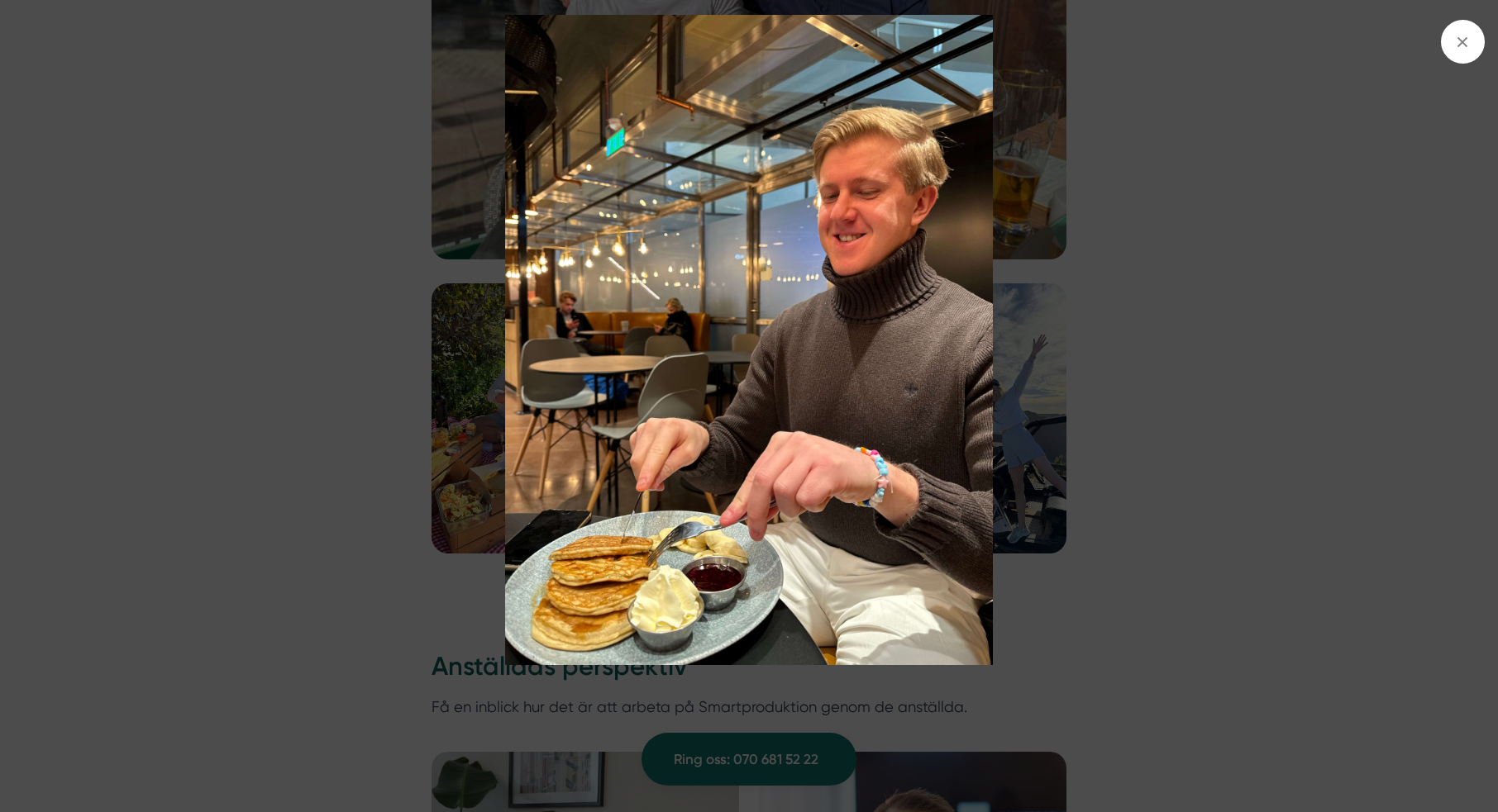
click at [1217, 326] on img at bounding box center [750, 340] width 1124 height 650
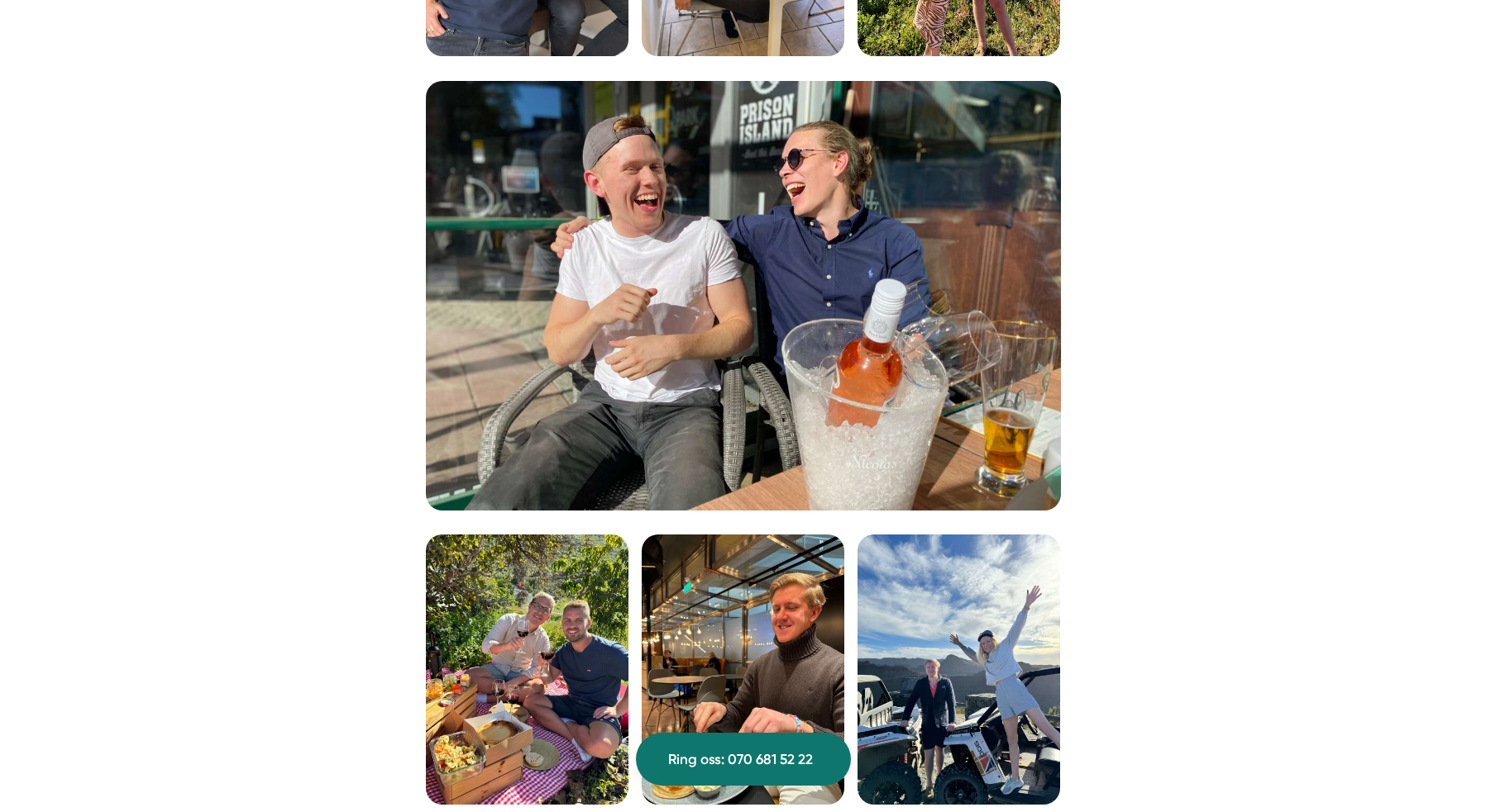
scroll to position [3741, 0]
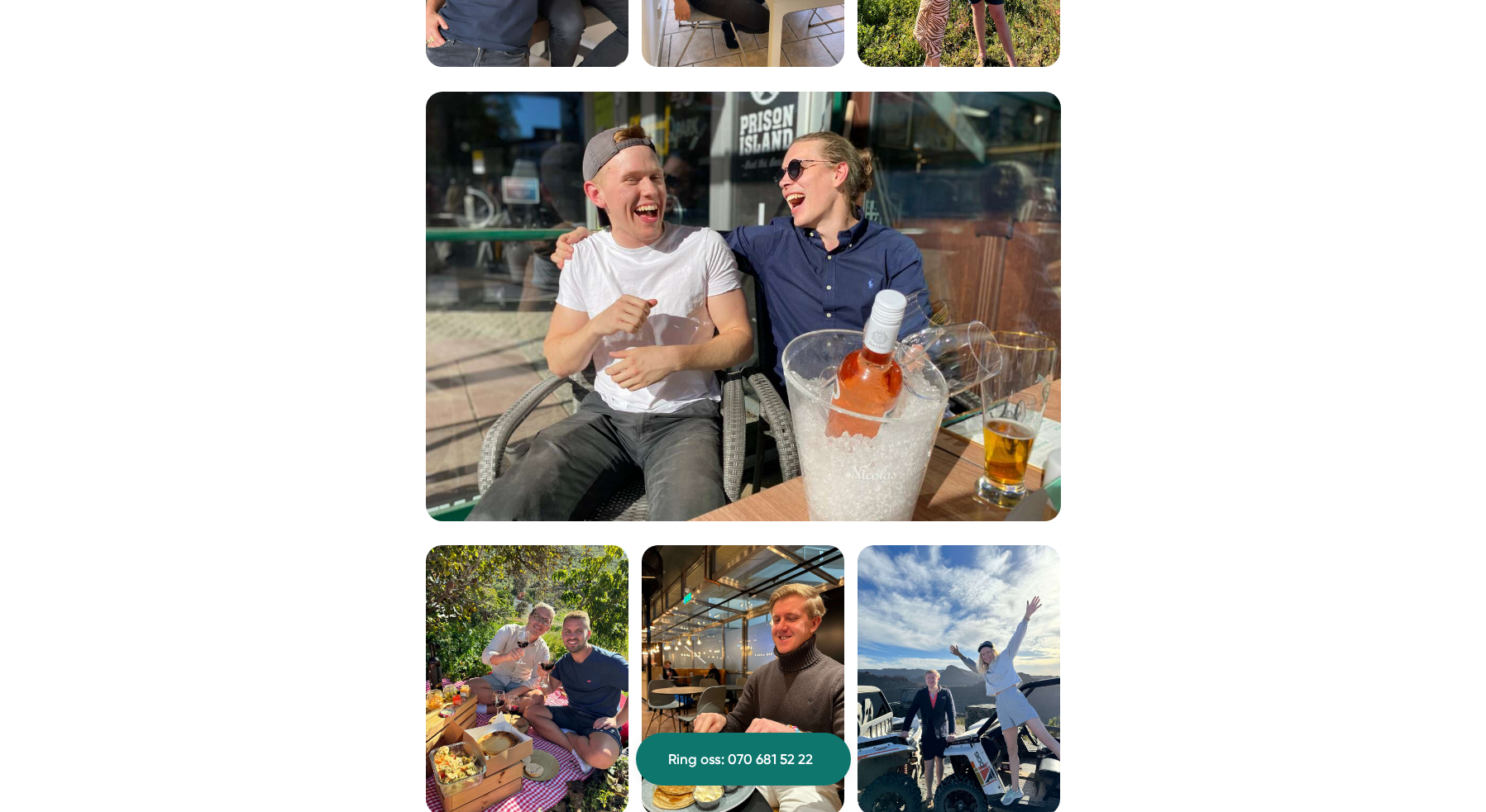
click at [966, 308] on img at bounding box center [743, 306] width 635 height 430
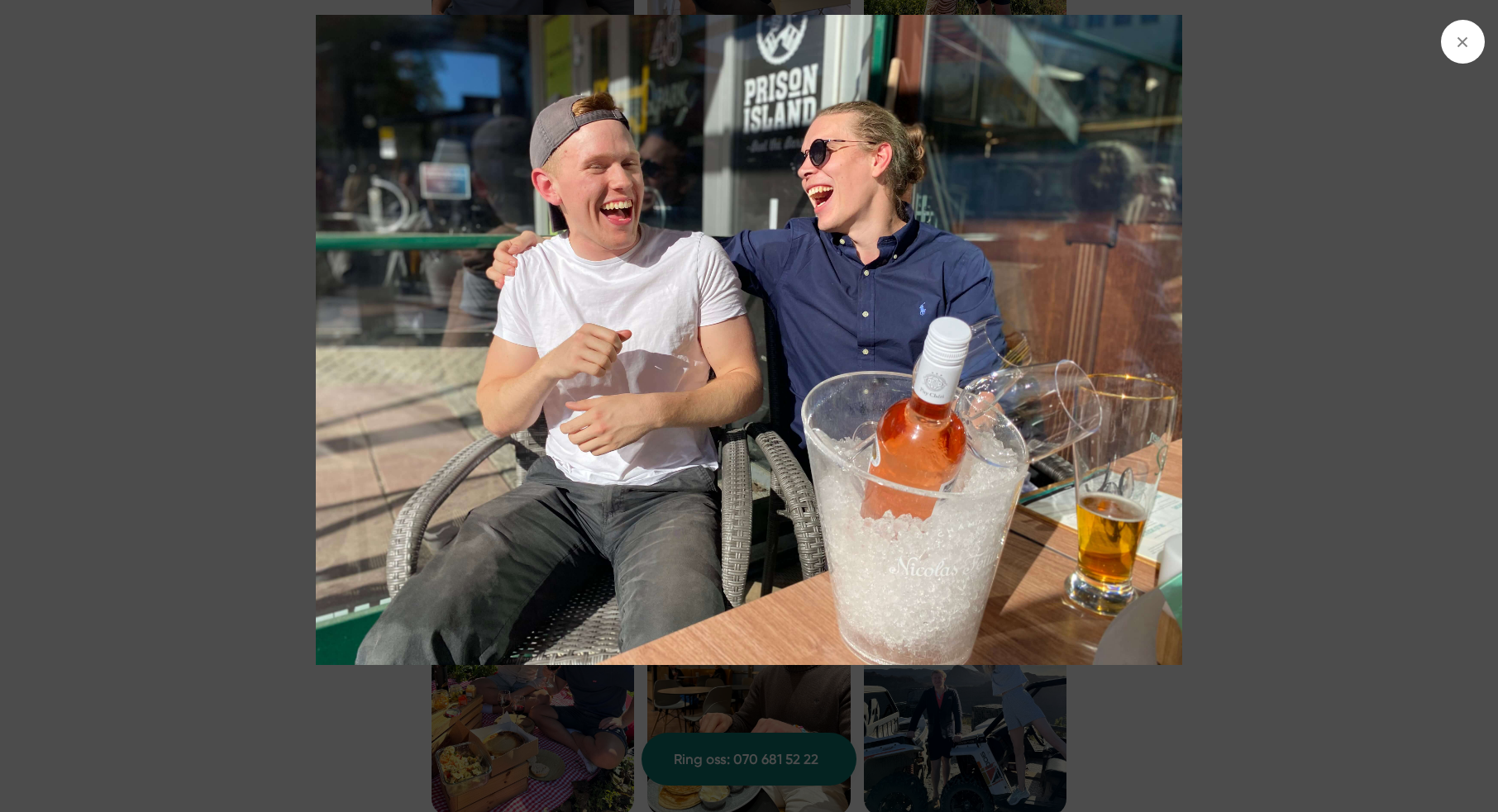
click at [1257, 278] on img at bounding box center [750, 340] width 1124 height 650
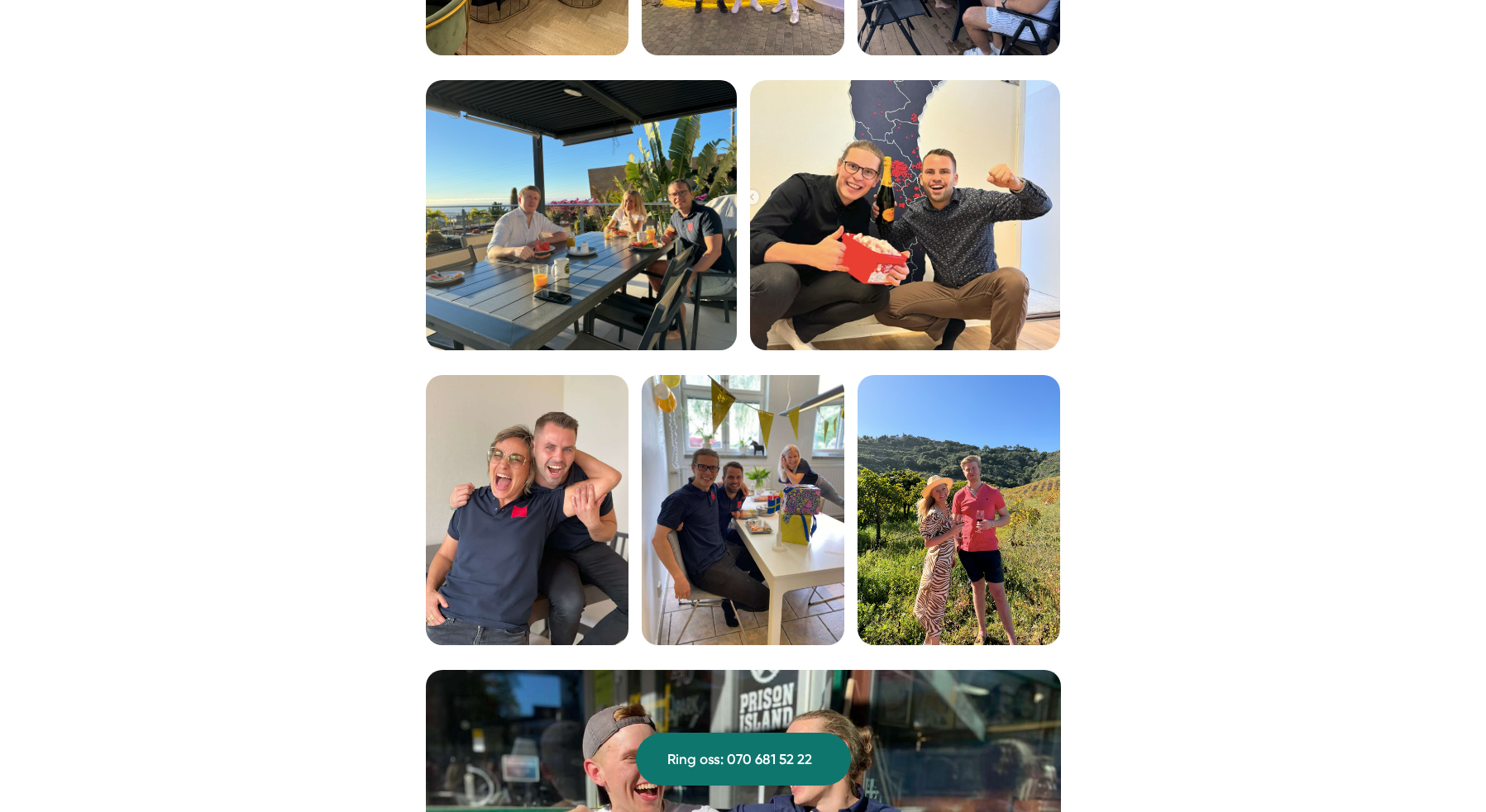
scroll to position [3152, 0]
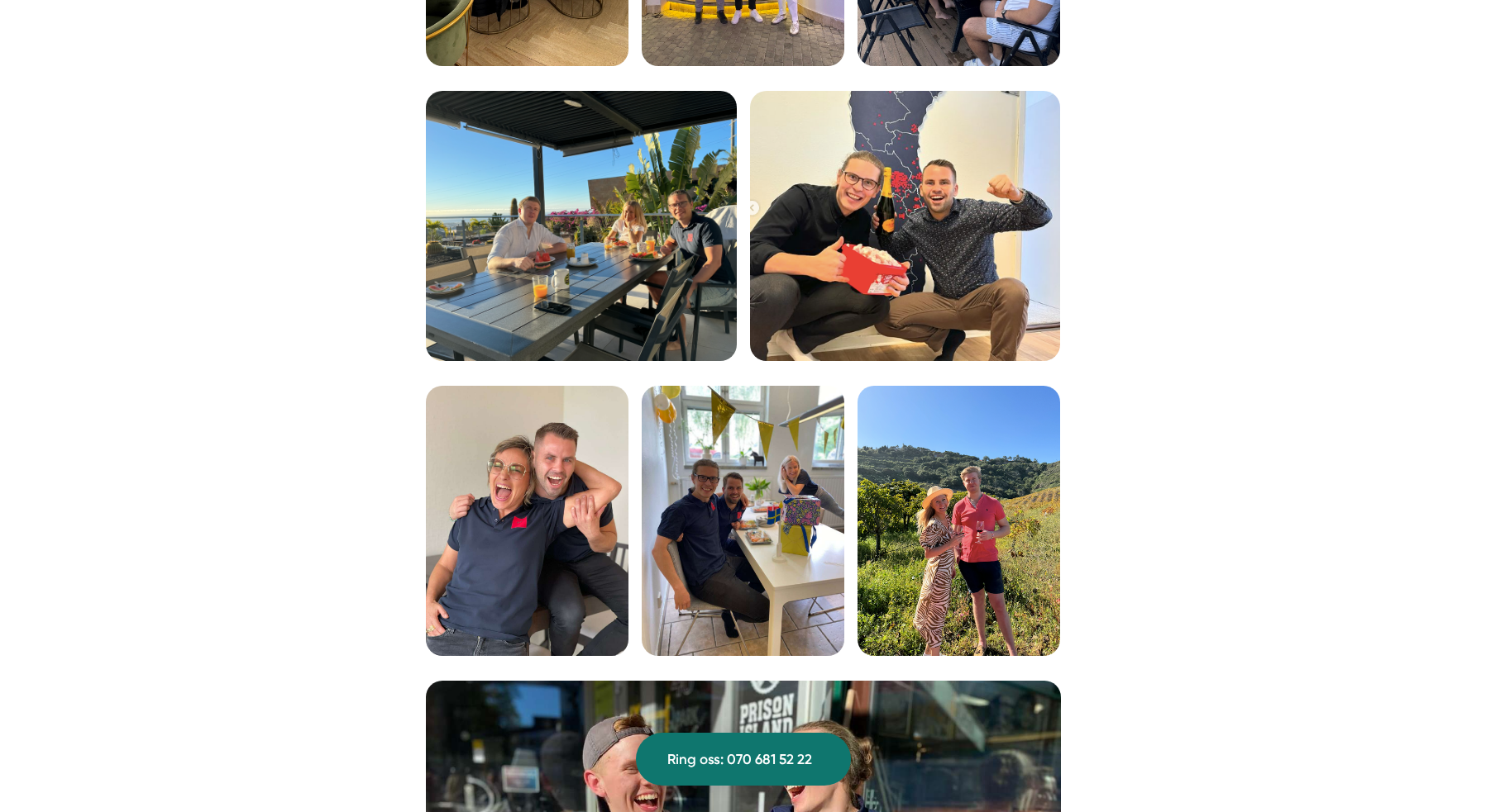
click at [798, 406] on img at bounding box center [743, 521] width 202 height 270
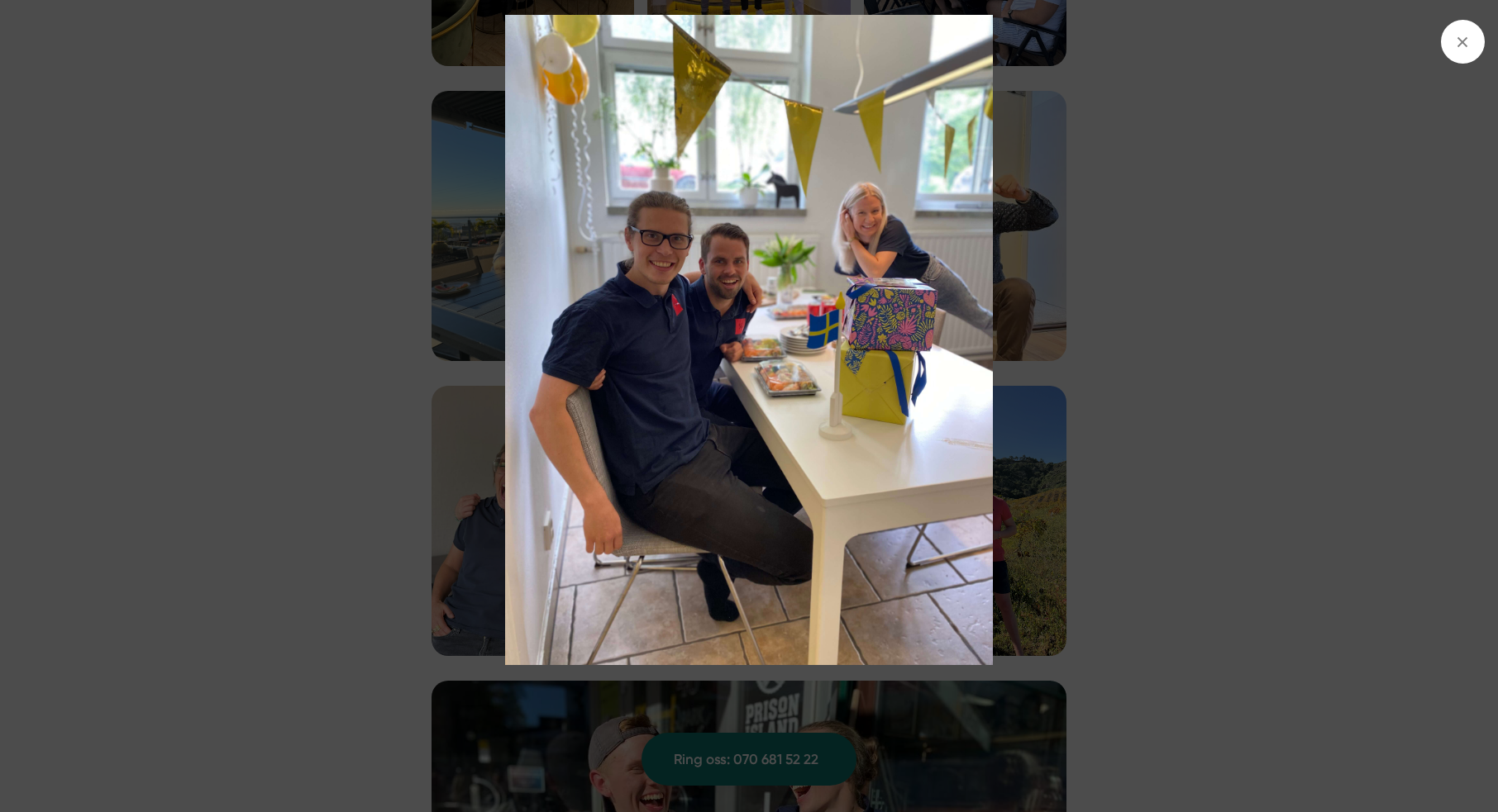
click at [1217, 307] on img at bounding box center [750, 340] width 1124 height 650
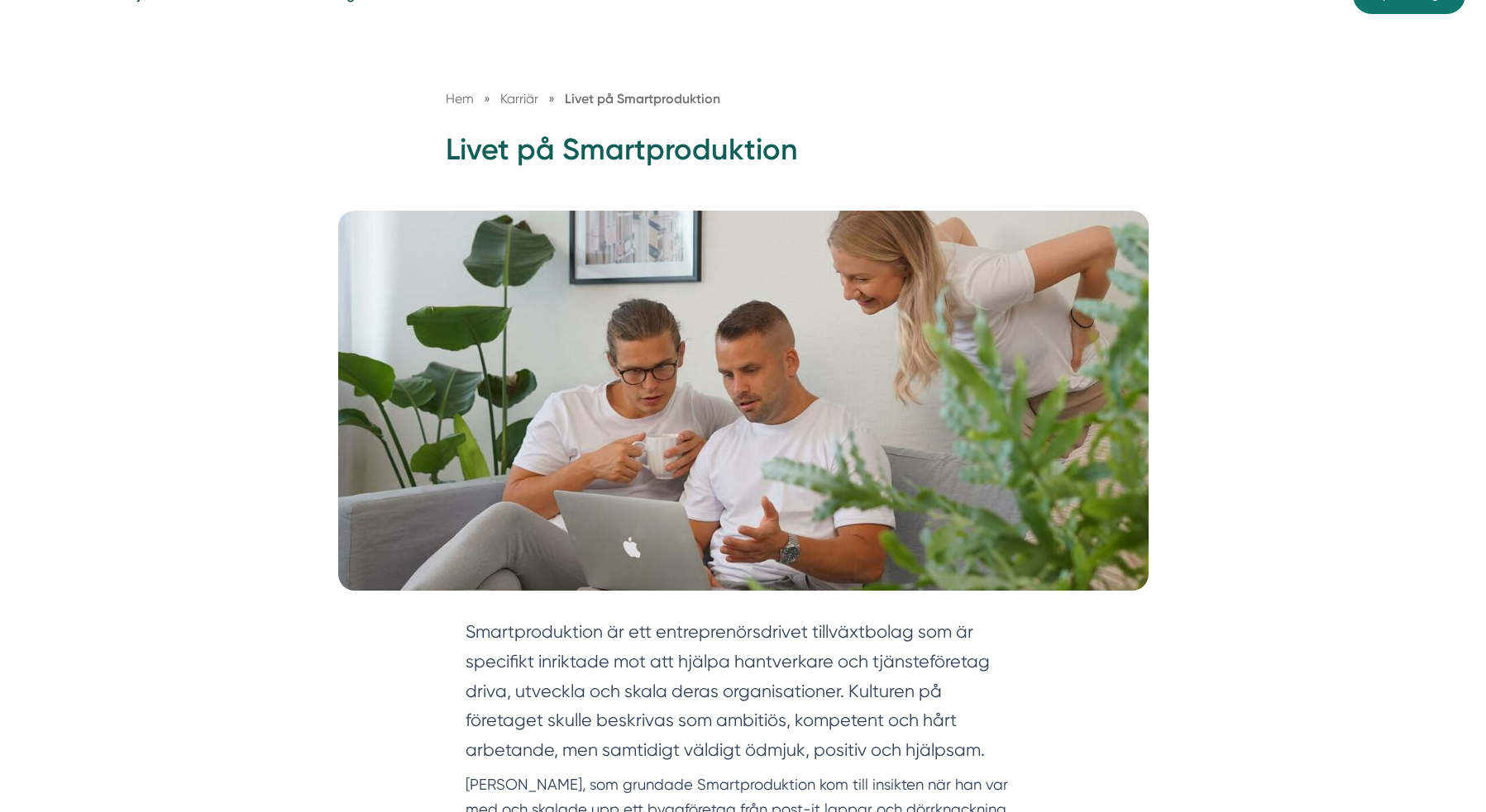
scroll to position [0, 0]
